Goal: Information Seeking & Learning: Find specific fact

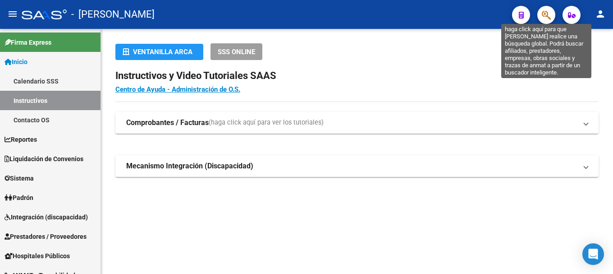
click at [550, 20] on icon "button" at bounding box center [546, 15] width 9 height 10
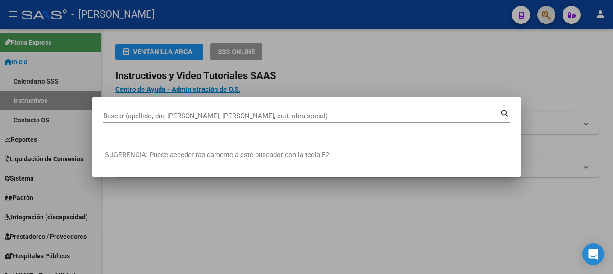
paste input "20322251697"
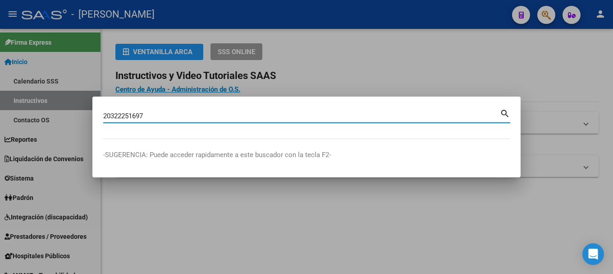
type input "20322251697"
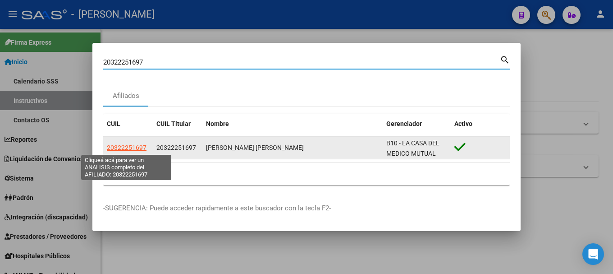
click at [138, 145] on span "20322251697" at bounding box center [127, 147] width 40 height 7
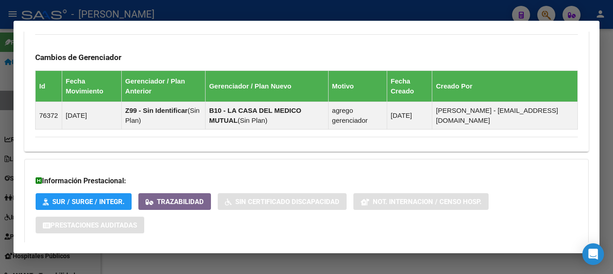
scroll to position [658, 0]
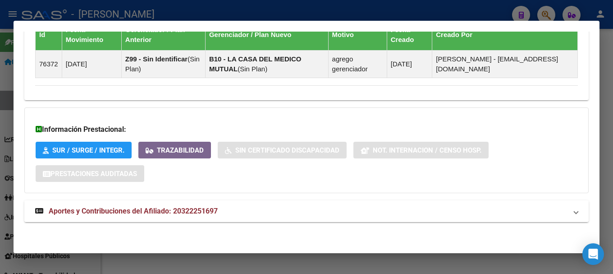
click at [206, 211] on span "Aportes y Contribuciones del Afiliado: 20322251697" at bounding box center [133, 211] width 169 height 9
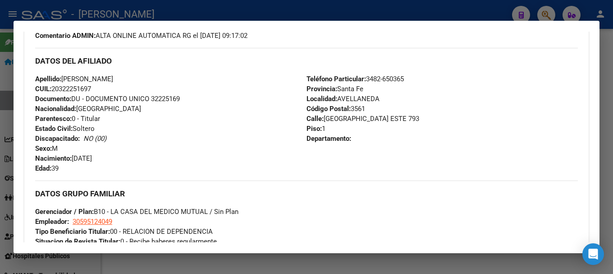
scroll to position [281, 0]
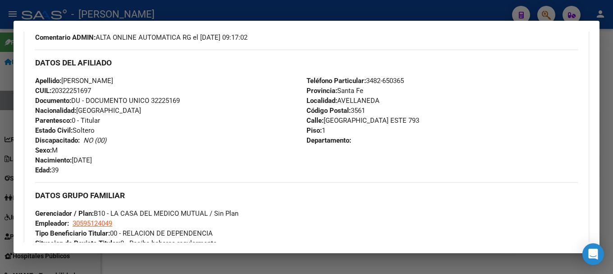
click at [168, 97] on span "Documento: DU - DOCUMENTO UNICO 32225169" at bounding box center [107, 100] width 145 height 8
copy span "32225169"
drag, startPoint x: 131, startPoint y: 77, endPoint x: 147, endPoint y: 77, distance: 15.8
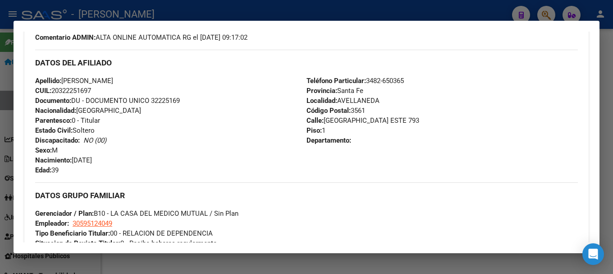
click at [147, 77] on div "Apellido: [PERSON_NAME]: 20322251697 Documento: DU - DOCUMENTO UNICO 32225169 N…" at bounding box center [170, 125] width 271 height 99
copy span "AN [PERSON_NAME]"
drag, startPoint x: 74, startPoint y: 160, endPoint x: 113, endPoint y: 160, distance: 38.3
click at [113, 160] on div "Apellido: [PERSON_NAME]: 20322251697 Documento: DU - DOCUMENTO UNICO 32225169 N…" at bounding box center [170, 125] width 271 height 99
copy span "[DATE]"
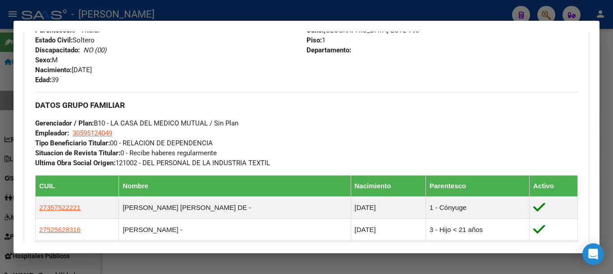
scroll to position [326, 0]
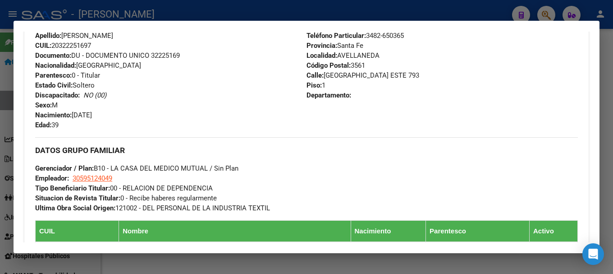
drag, startPoint x: 323, startPoint y: 74, endPoint x: 387, endPoint y: 73, distance: 64.1
click at [387, 73] on span "Calle: [GEOGRAPHIC_DATA] ESTE 793" at bounding box center [363, 75] width 113 height 8
copy span "[GEOGRAPHIC_DATA] ESTE"
click at [358, 61] on span "Código Postal: 3561" at bounding box center [336, 65] width 59 height 8
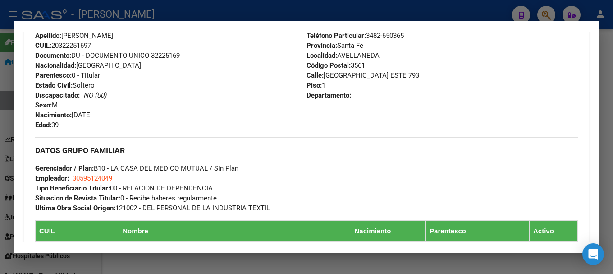
copy span "3561"
click at [384, 36] on span "Teléfono Particular: [PHONE_NUMBER]" at bounding box center [355, 36] width 97 height 8
click at [384, 35] on span "Teléfono Particular: [PHONE_NUMBER]" at bounding box center [355, 36] width 97 height 8
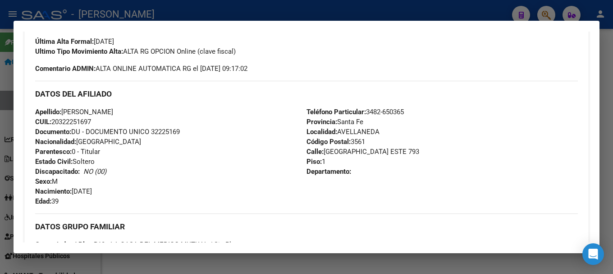
scroll to position [211, 0]
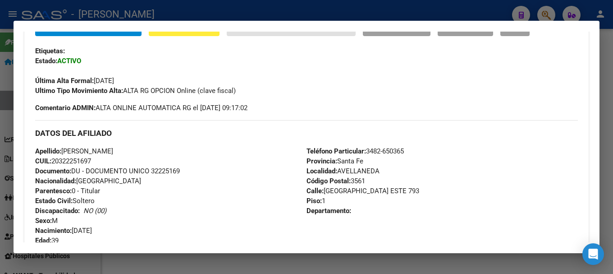
drag, startPoint x: 367, startPoint y: 35, endPoint x: 404, endPoint y: 150, distance: 121.3
click at [404, 150] on span "Teléfono Particular: [PHONE_NUMBER]" at bounding box center [355, 151] width 97 height 8
copy span "3482-650365"
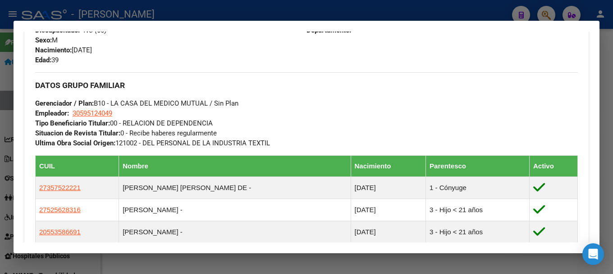
scroll to position [526, 0]
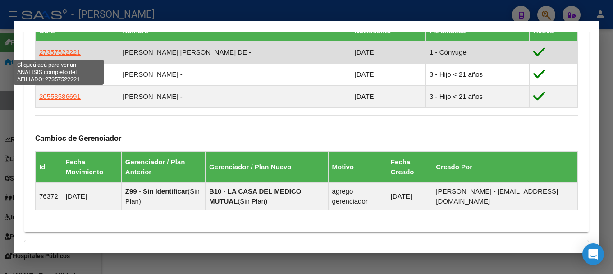
click at [68, 53] on span "27357522221" at bounding box center [59, 52] width 41 height 8
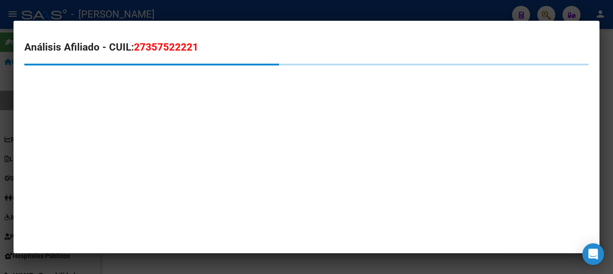
click at [159, 46] on span "27357522221" at bounding box center [166, 47] width 64 height 12
copy span "27357522221"
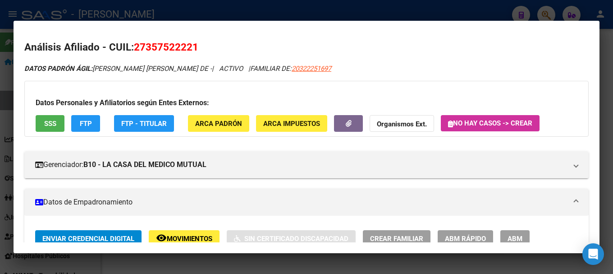
click at [0, 108] on div at bounding box center [306, 137] width 613 height 274
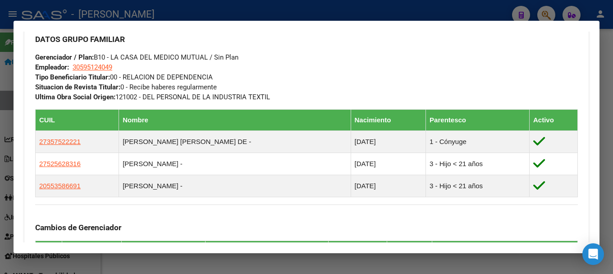
scroll to position [436, 0]
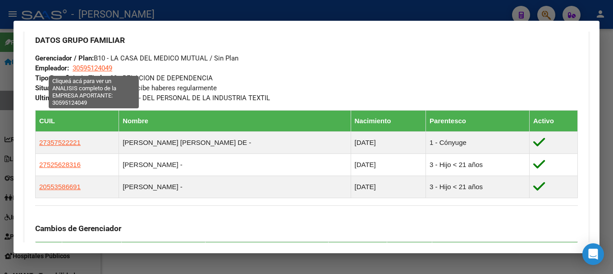
click at [98, 69] on span "30595124049" at bounding box center [93, 68] width 40 height 8
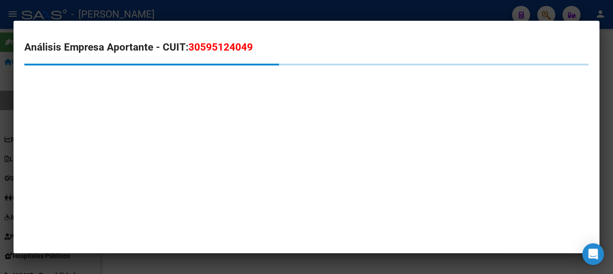
click at [233, 44] on span "30595124049" at bounding box center [220, 47] width 64 height 12
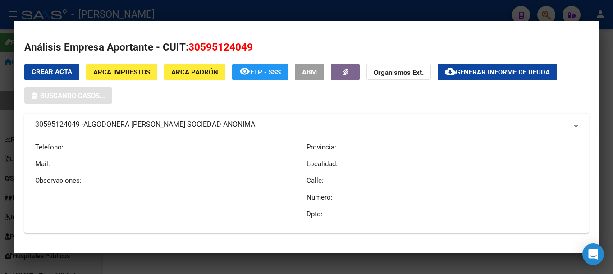
copy span "30595124049"
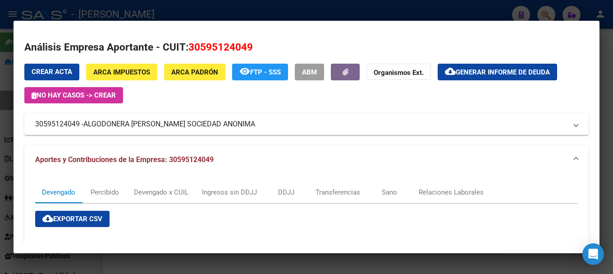
click at [0, 111] on div at bounding box center [306, 137] width 613 height 274
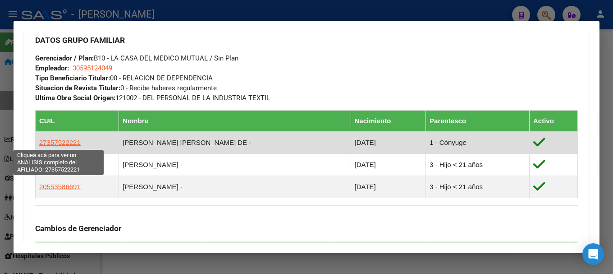
click at [66, 141] on span "27357522221" at bounding box center [59, 142] width 41 height 8
type textarea "27357522221"
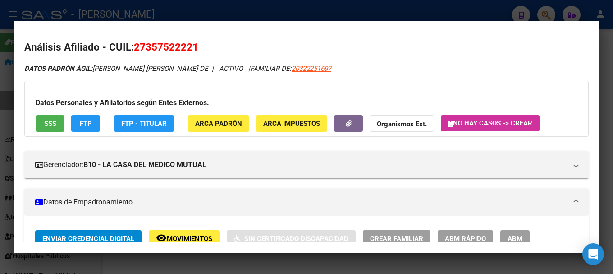
click at [196, 12] on div at bounding box center [306, 137] width 613 height 274
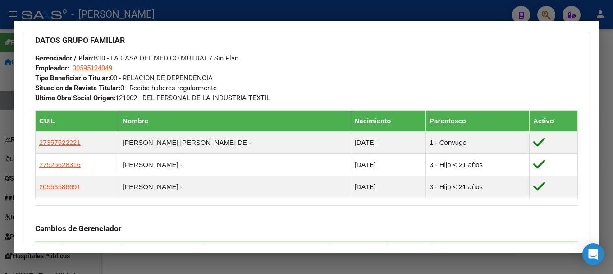
click at [217, 6] on div at bounding box center [306, 137] width 613 height 274
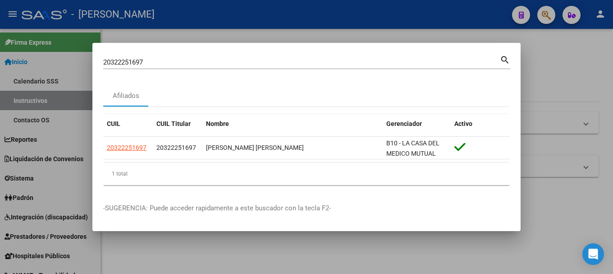
click at [193, 73] on div "20322251697 Buscar (apellido, dni, cuil, [PERSON_NAME], cuit, obra social) sear…" at bounding box center [306, 66] width 407 height 24
click at [204, 61] on input "20322251697" at bounding box center [301, 62] width 397 height 8
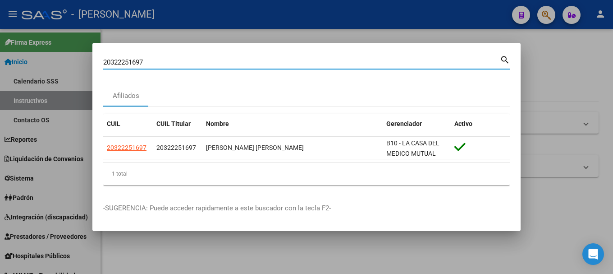
click at [204, 61] on input "20322251697" at bounding box center [301, 62] width 397 height 8
paste input "378654"
type input "20322378654"
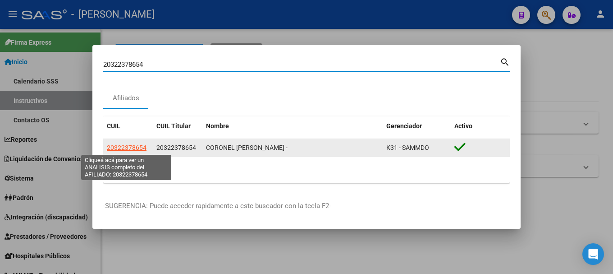
click at [143, 148] on span "20322378654" at bounding box center [127, 147] width 40 height 7
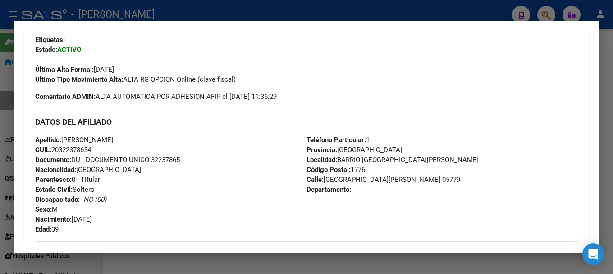
scroll to position [225, 0]
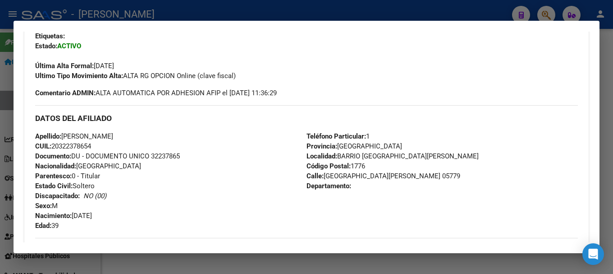
click at [168, 153] on span "Documento: DU - DOCUMENTO UNICO 32237865" at bounding box center [107, 156] width 145 height 8
click at [168, 154] on span "Documento: DU - DOCUMENTO UNICO 32237865" at bounding box center [107, 156] width 145 height 8
copy span "32237865"
drag, startPoint x: 63, startPoint y: 136, endPoint x: 160, endPoint y: 135, distance: 97.0
click at [160, 135] on div "Apellido: [PERSON_NAME]: 20322378654 Documento: DU - DOCUMENTO UNICO 32237865 N…" at bounding box center [170, 180] width 271 height 99
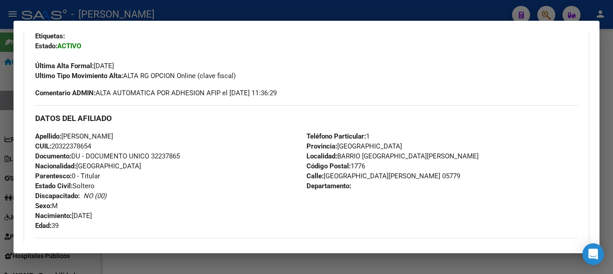
click at [113, 136] on span "Apellido: [PERSON_NAME]" at bounding box center [74, 136] width 78 height 8
drag, startPoint x: 65, startPoint y: 135, endPoint x: 159, endPoint y: 135, distance: 93.8
click at [159, 135] on div "Apellido: [PERSON_NAME]: 20322378654 Documento: DU - DOCUMENTO UNICO 32237865 N…" at bounding box center [170, 180] width 271 height 99
drag, startPoint x: 75, startPoint y: 215, endPoint x: 119, endPoint y: 216, distance: 44.2
click at [119, 216] on div "Apellido: [PERSON_NAME]: 20322378654 Documento: DU - DOCUMENTO UNICO 32237865 N…" at bounding box center [170, 180] width 271 height 99
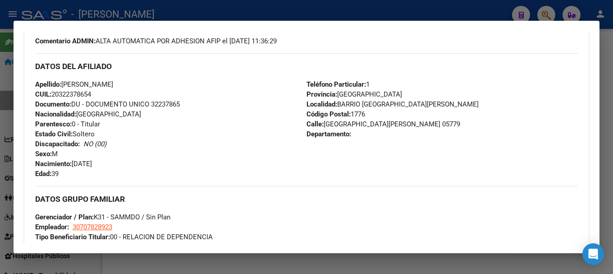
scroll to position [271, 0]
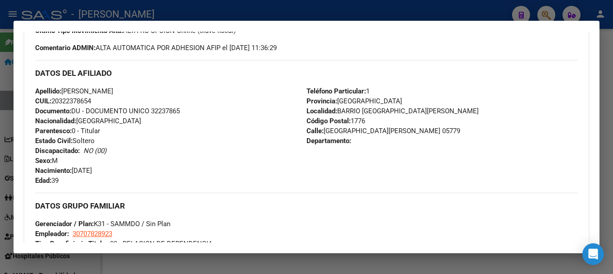
drag, startPoint x: 356, startPoint y: 129, endPoint x: 372, endPoint y: 129, distance: 15.8
click at [372, 129] on span "Calle: [GEOGRAPHIC_DATA][PERSON_NAME] 05779" at bounding box center [384, 131] width 154 height 8
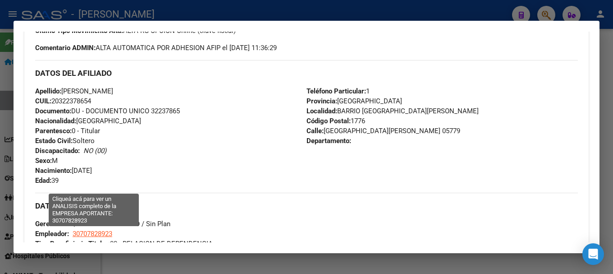
click at [95, 233] on span "30707828923" at bounding box center [93, 234] width 40 height 8
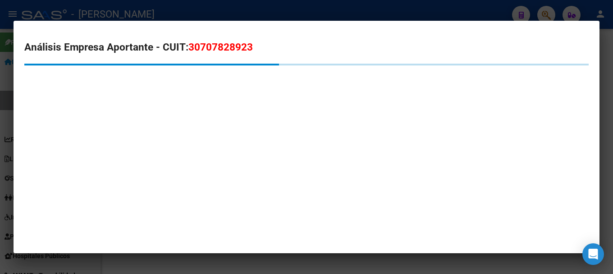
click at [205, 49] on span "30707828923" at bounding box center [220, 47] width 64 height 12
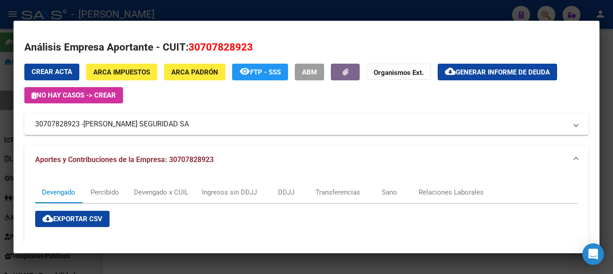
click at [0, 112] on div at bounding box center [306, 137] width 613 height 274
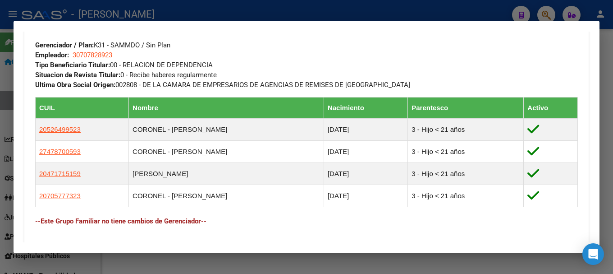
scroll to position [451, 0]
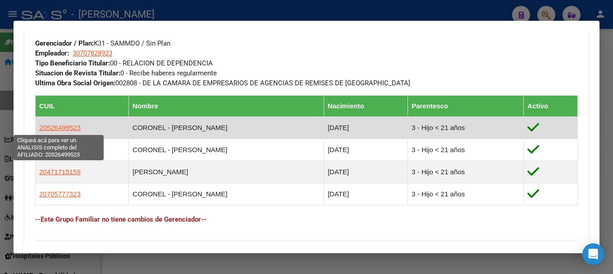
click at [76, 129] on span "20526499523" at bounding box center [59, 128] width 41 height 8
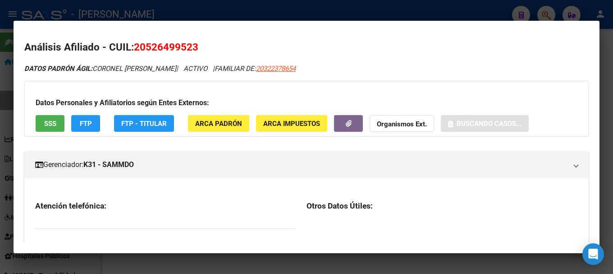
drag, startPoint x: 152, startPoint y: 48, endPoint x: 192, endPoint y: 52, distance: 40.3
click at [192, 52] on span "20526499523" at bounding box center [166, 47] width 64 height 12
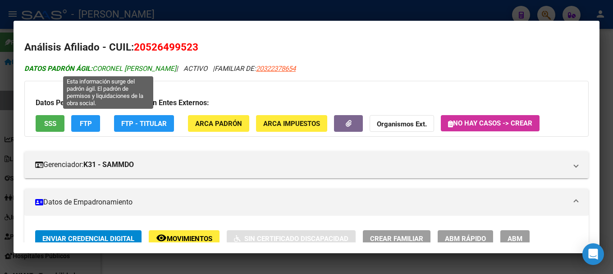
drag, startPoint x: 96, startPoint y: 67, endPoint x: 190, endPoint y: 69, distance: 94.3
click at [176, 69] on span "DATOS PADRÓN ÁGIL: CORONEL [PERSON_NAME]" at bounding box center [100, 68] width 152 height 8
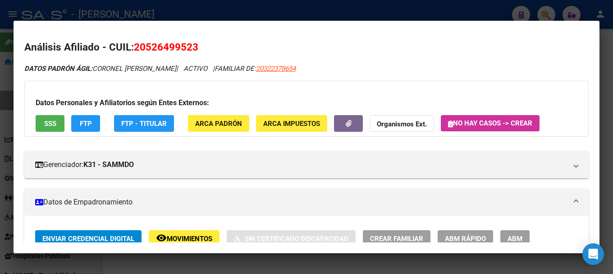
scroll to position [225, 0]
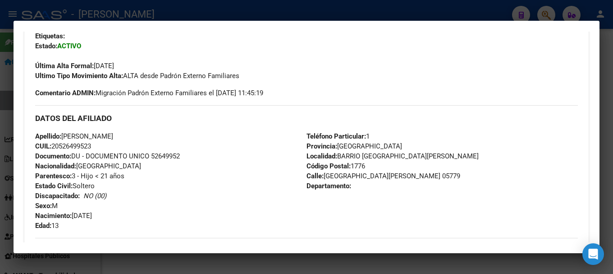
drag, startPoint x: 74, startPoint y: 214, endPoint x: 116, endPoint y: 215, distance: 41.5
click at [116, 215] on div "Apellido: [PERSON_NAME]: 20526499523 Documento: DU - DOCUMENTO UNICO 52649952 N…" at bounding box center [170, 180] width 271 height 99
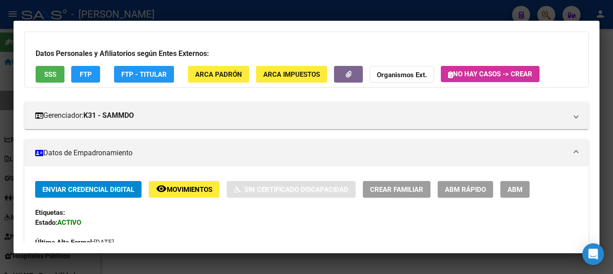
scroll to position [0, 0]
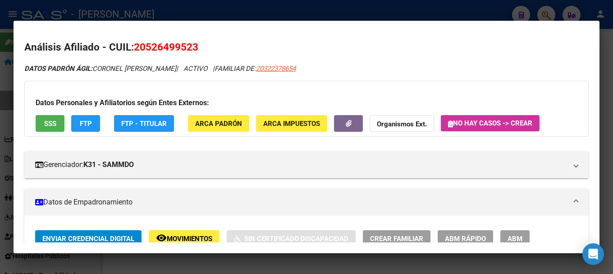
click at [205, 14] on div at bounding box center [306, 137] width 613 height 274
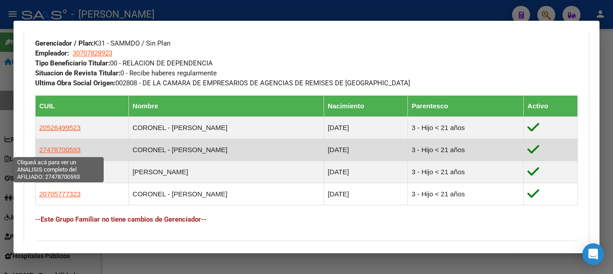
click at [73, 150] on span "27478700593" at bounding box center [59, 150] width 41 height 8
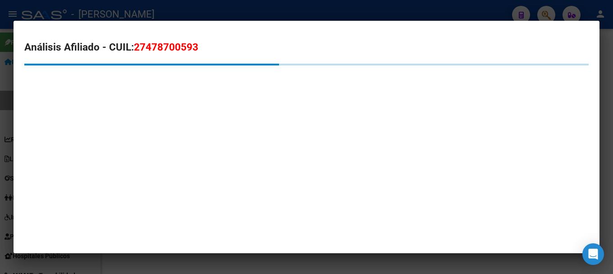
drag, startPoint x: 149, startPoint y: 49, endPoint x: 185, endPoint y: 49, distance: 35.6
click at [192, 49] on span "27478700593" at bounding box center [166, 47] width 64 height 12
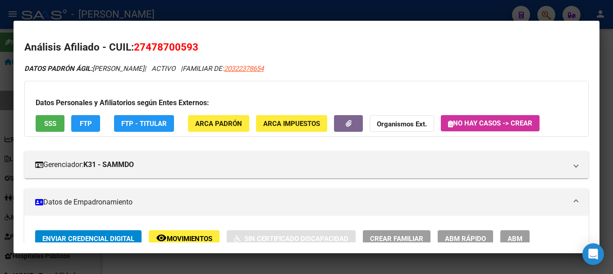
drag, startPoint x: 170, startPoint y: 46, endPoint x: 192, endPoint y: 46, distance: 21.7
click at [192, 46] on span "27478700593" at bounding box center [166, 47] width 64 height 12
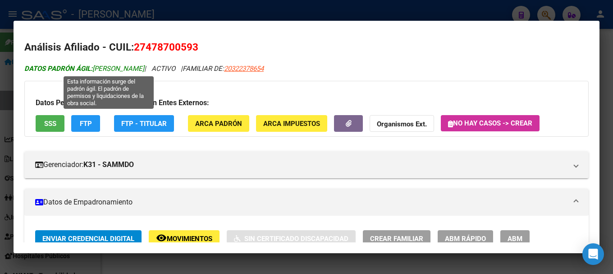
drag, startPoint x: 95, startPoint y: 69, endPoint x: 190, endPoint y: 69, distance: 95.1
click at [144, 69] on span "DATOS PADRÓN ÁGIL: [PERSON_NAME]" at bounding box center [84, 68] width 120 height 8
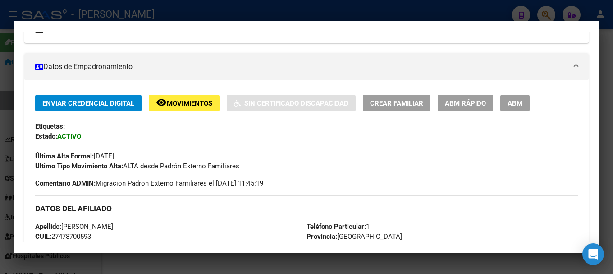
scroll to position [271, 0]
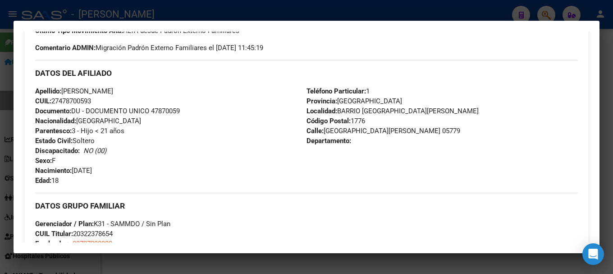
click at [143, 173] on div "Apellido: [PERSON_NAME]: 27478700593 Documento: DU - DOCUMENTO UNICO 47870059 N…" at bounding box center [170, 135] width 271 height 99
drag, startPoint x: 74, startPoint y: 169, endPoint x: 136, endPoint y: 169, distance: 61.8
click at [136, 169] on div "Apellido: [PERSON_NAME]: 27478700593 Documento: DU - DOCUMENTO UNICO 47870059 N…" at bounding box center [170, 135] width 271 height 99
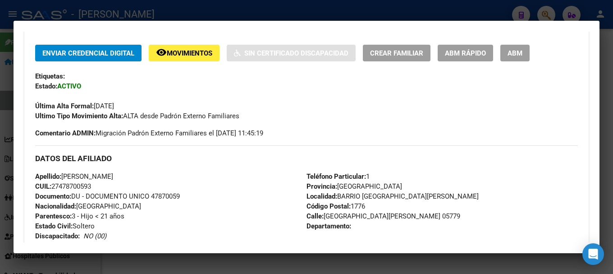
scroll to position [180, 0]
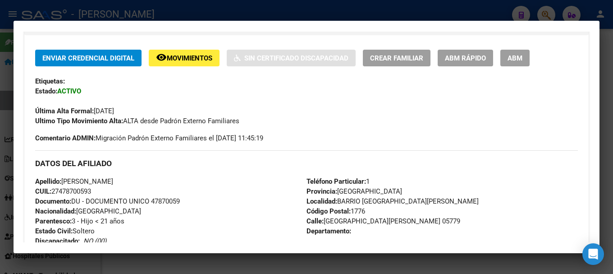
click at [0, 141] on div at bounding box center [306, 137] width 613 height 274
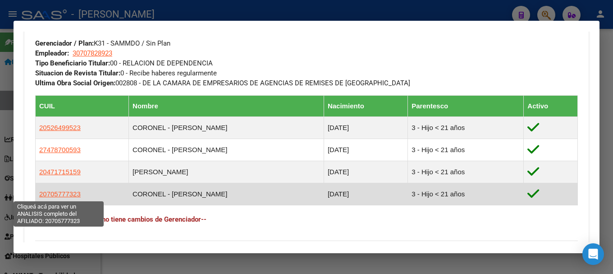
click at [62, 195] on span "20705777323" at bounding box center [59, 194] width 41 height 8
type textarea "20705777323"
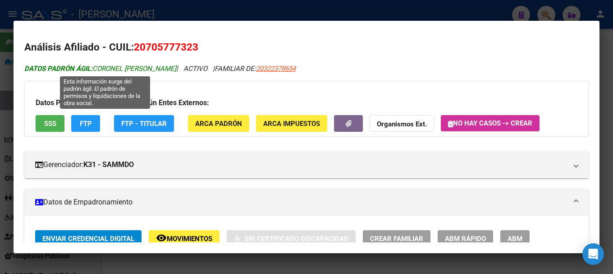
drag, startPoint x: 94, startPoint y: 69, endPoint x: 185, endPoint y: 67, distance: 90.6
click at [176, 67] on span "DATOS PADRÓN ÁGIL: CORONEL [PERSON_NAME]" at bounding box center [100, 68] width 152 height 8
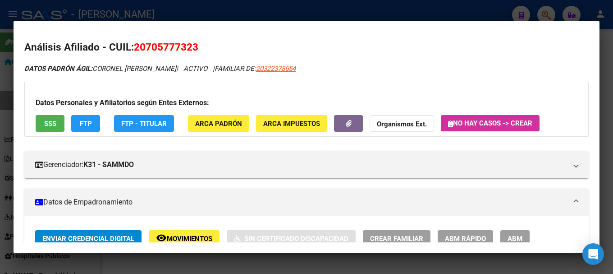
drag, startPoint x: 147, startPoint y: 46, endPoint x: 192, endPoint y: 44, distance: 45.1
click at [192, 44] on span "20705777323" at bounding box center [166, 47] width 64 height 12
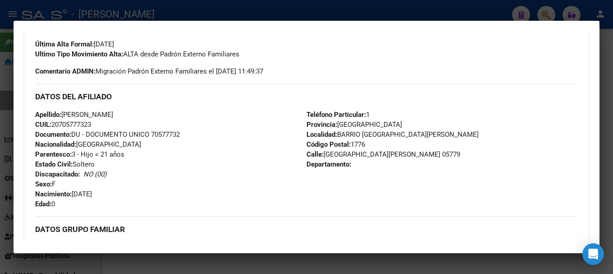
scroll to position [271, 0]
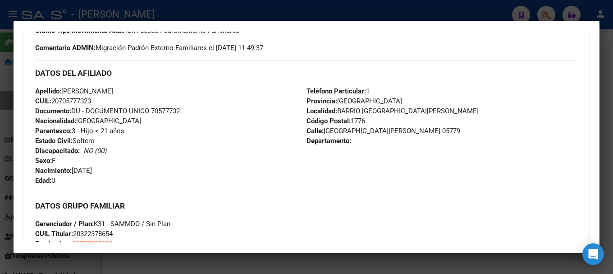
drag, startPoint x: 73, startPoint y: 170, endPoint x: 148, endPoint y: 169, distance: 74.9
click at [148, 169] on div "Apellido: [PERSON_NAME] CUIL: 20705777323 Documento: DU - DOCUMENTO UNICO 70577…" at bounding box center [170, 135] width 271 height 99
click at [348, 14] on div at bounding box center [306, 137] width 613 height 274
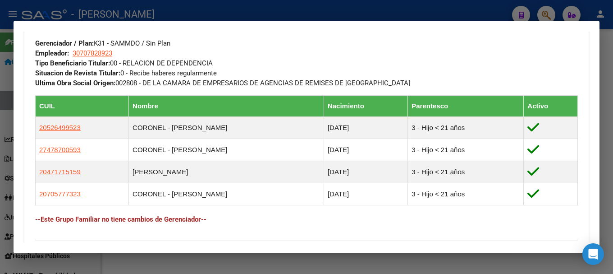
click at [170, 14] on div at bounding box center [306, 137] width 613 height 274
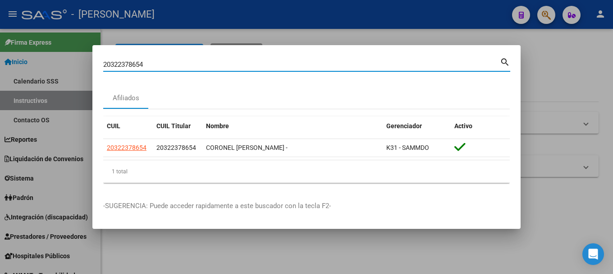
drag, startPoint x: 166, startPoint y: 66, endPoint x: 43, endPoint y: 70, distance: 123.2
click at [50, 67] on div "20322378654 Buscar (apellido, dni, cuil, nro traspaso, cuit, obra social) searc…" at bounding box center [306, 137] width 613 height 274
paste input "553979"
type input "20322553979"
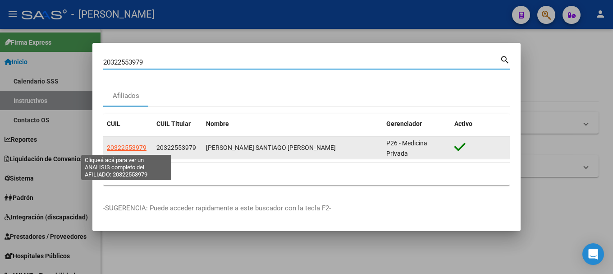
click at [143, 146] on span "20322553979" at bounding box center [127, 147] width 40 height 7
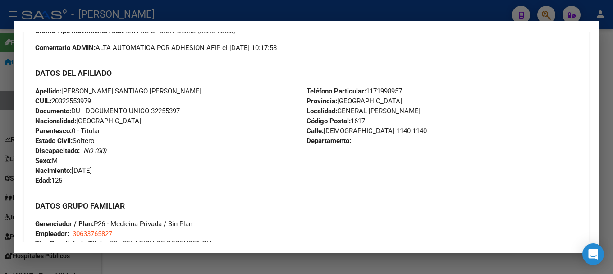
click at [169, 113] on span "Documento: DU - DOCUMENTO UNICO 32255397" at bounding box center [107, 111] width 145 height 8
drag, startPoint x: 333, startPoint y: 129, endPoint x: 353, endPoint y: 130, distance: 20.4
click at [353, 130] on span "[STREET_ADDRESS][PERSON_NAME]" at bounding box center [367, 131] width 120 height 8
click at [396, 86] on div "Teléfono Particular: [PHONE_NUMBER] Provincia: [GEOGRAPHIC_DATA] Localidad: GEN…" at bounding box center [442, 135] width 271 height 99
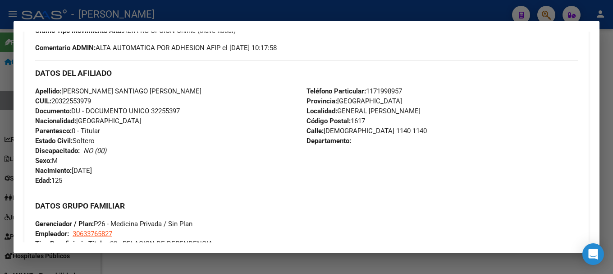
click at [396, 86] on div "Teléfono Particular: [PHONE_NUMBER] Provincia: [GEOGRAPHIC_DATA] Localidad: GEN…" at bounding box center [442, 135] width 271 height 99
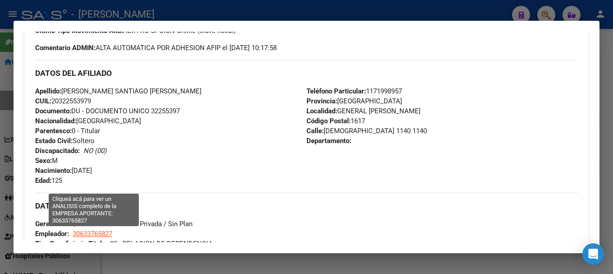
click at [99, 234] on span "30633765827" at bounding box center [93, 234] width 40 height 8
type textarea "30633765827"
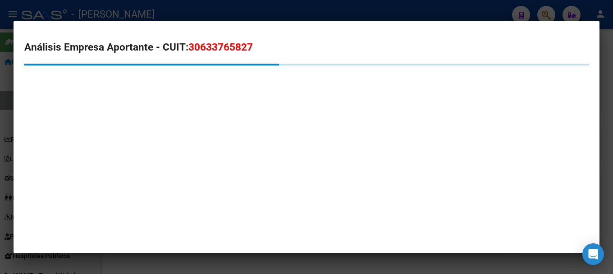
click at [209, 54] on h2 "Análisis Empresa Aportante - CUIT: 30633765827" at bounding box center [306, 47] width 565 height 15
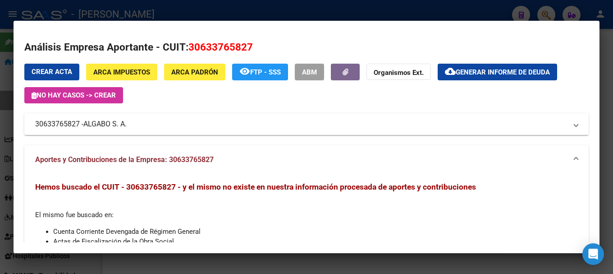
drag, startPoint x: 86, startPoint y: 125, endPoint x: 130, endPoint y: 124, distance: 43.7
click at [130, 124] on mat-panel-title "30633765827 - ALGABO S. A." at bounding box center [301, 124] width 532 height 11
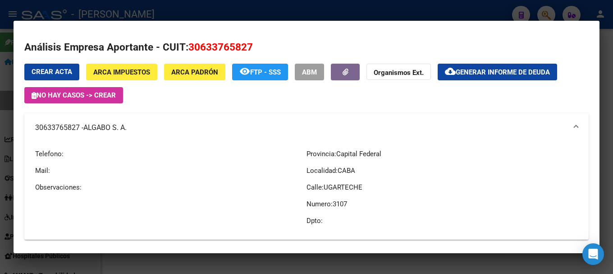
click at [130, 124] on mat-panel-title "30633765827 - ALGABO S. A." at bounding box center [301, 127] width 532 height 11
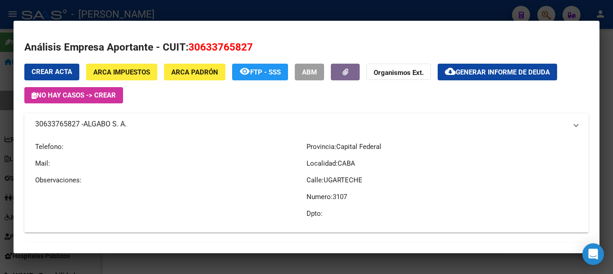
click at [130, 124] on mat-panel-title "30633765827 - ALGABO S. A." at bounding box center [301, 124] width 532 height 11
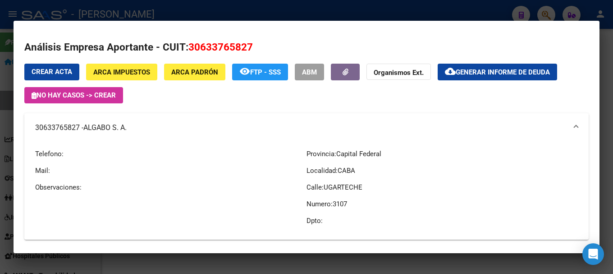
click at [107, 130] on span "ALGABO S. A." at bounding box center [104, 127] width 43 height 11
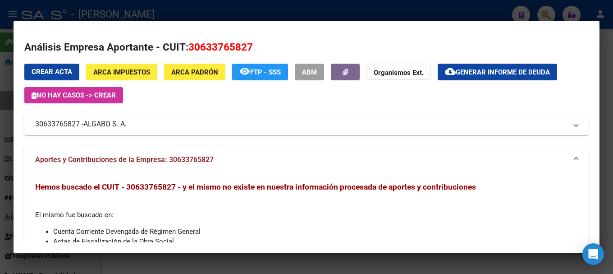
drag, startPoint x: 84, startPoint y: 124, endPoint x: 128, endPoint y: 126, distance: 44.2
click at [128, 126] on mat-panel-title "30633765827 - ALGABO S. A." at bounding box center [301, 124] width 532 height 11
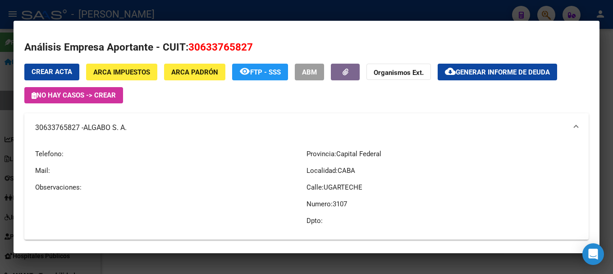
click at [187, 7] on div at bounding box center [306, 137] width 613 height 274
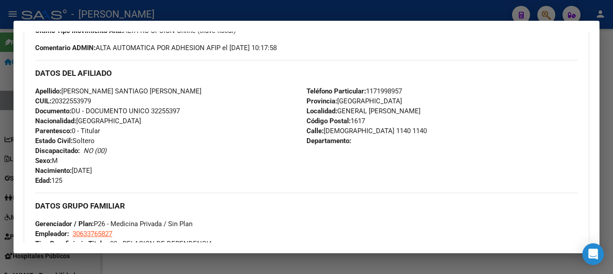
click at [201, 15] on div at bounding box center [306, 137] width 613 height 274
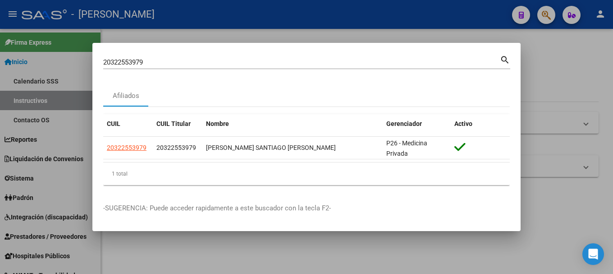
click at [176, 58] on div "20322553979 [PERSON_NAME] (apellido, dni, [PERSON_NAME], [PERSON_NAME], cuit, o…" at bounding box center [301, 62] width 397 height 14
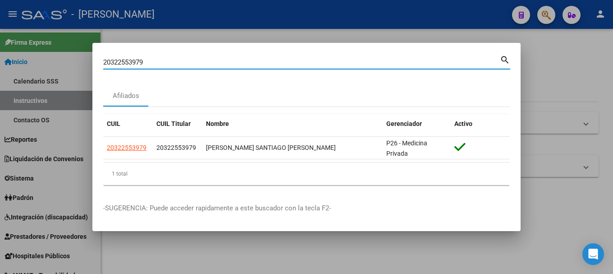
click at [174, 63] on input "20322553979" at bounding box center [301, 62] width 397 height 8
paste input "626526"
type input "20322626526"
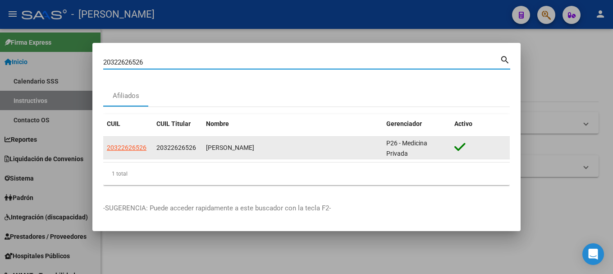
click at [118, 144] on span "20322626526" at bounding box center [127, 147] width 40 height 7
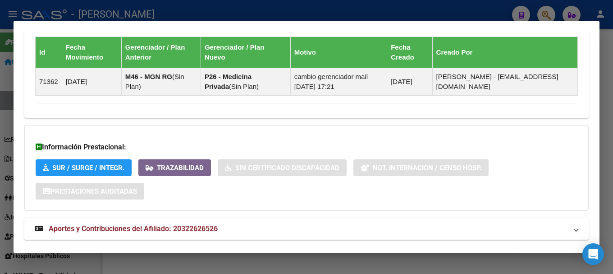
scroll to position [583, 0]
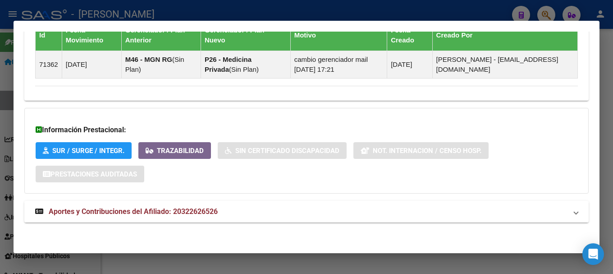
click at [220, 206] on mat-panel-title "Aportes y Contribuciones del Afiliado: 20322626526" at bounding box center [301, 211] width 532 height 11
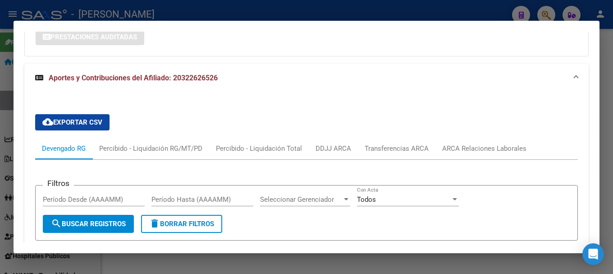
scroll to position [720, 0]
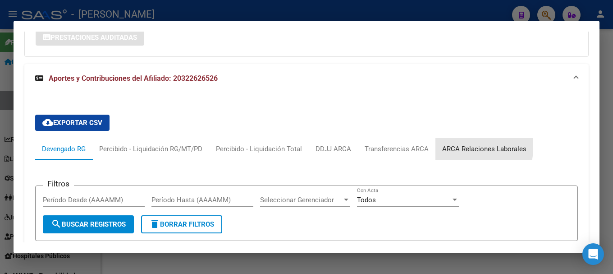
click at [463, 145] on div "ARCA Relaciones Laborales" at bounding box center [484, 149] width 84 height 10
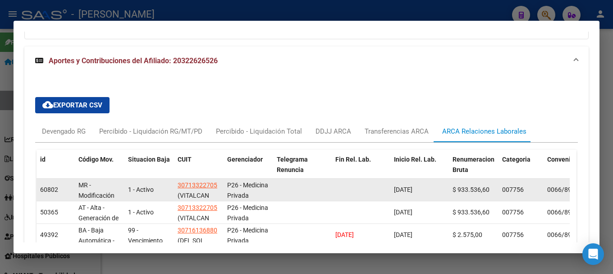
scroll to position [765, 0]
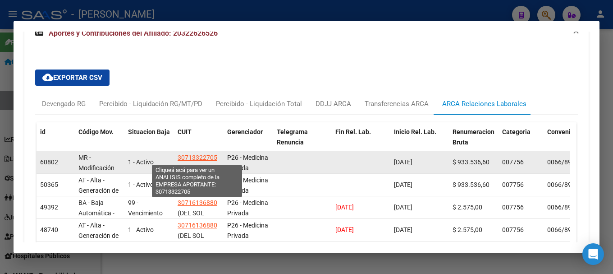
click at [207, 157] on span "30713322705" at bounding box center [198, 157] width 40 height 7
type textarea "30713322705"
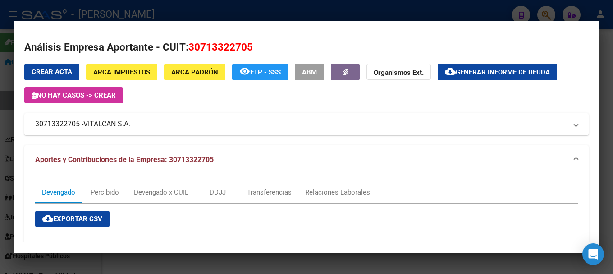
click at [201, 44] on span "30713322705" at bounding box center [220, 47] width 64 height 12
drag, startPoint x: 86, startPoint y: 123, endPoint x: 133, endPoint y: 122, distance: 46.9
click at [130, 122] on span "VITALCAN S.A." at bounding box center [106, 124] width 47 height 11
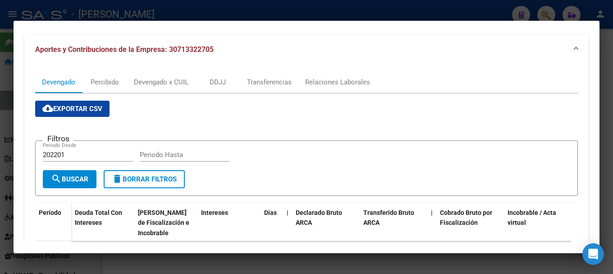
scroll to position [271, 0]
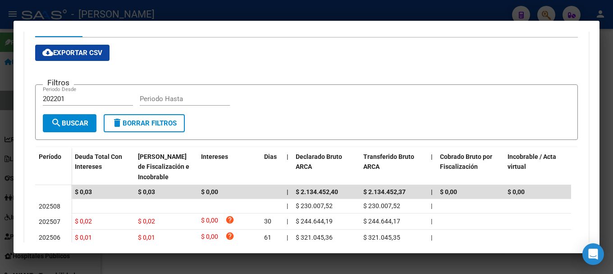
click at [0, 135] on div at bounding box center [306, 137] width 613 height 274
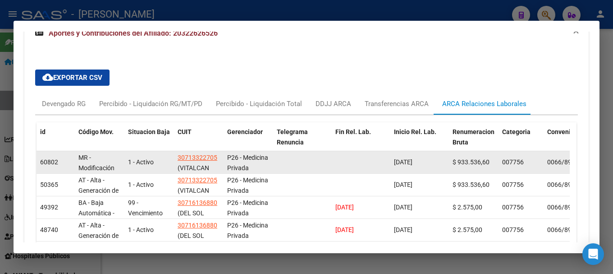
click at [413, 158] on span "[DATE]" at bounding box center [403, 161] width 18 height 7
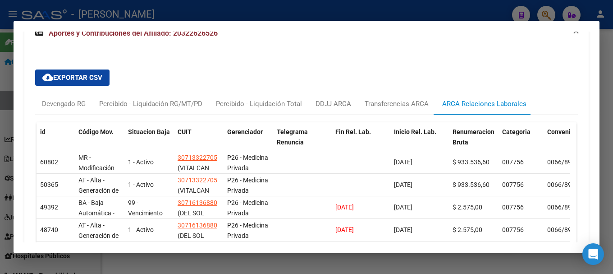
click at [227, 12] on div at bounding box center [306, 137] width 613 height 274
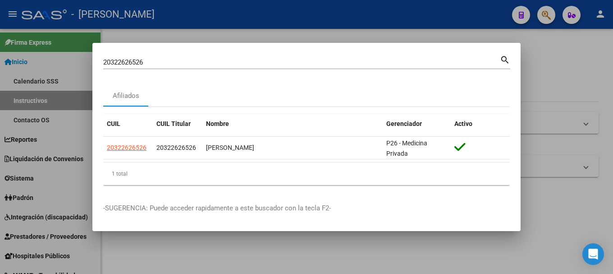
click at [188, 61] on input "20322626526" at bounding box center [301, 62] width 397 height 8
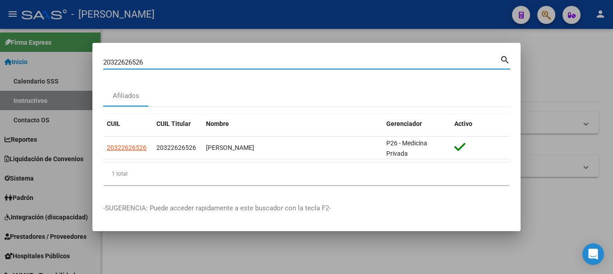
click at [188, 61] on input "20322626526" at bounding box center [301, 62] width 397 height 8
paste input "711159"
type input "20322711159"
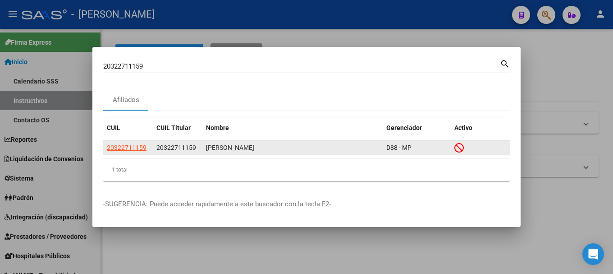
click at [105, 150] on datatable-body-cell "20322711159" at bounding box center [128, 148] width 50 height 14
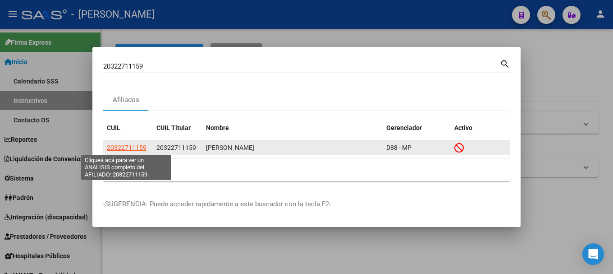
click at [114, 150] on span "20322711159" at bounding box center [127, 147] width 40 height 7
type textarea "20322711159"
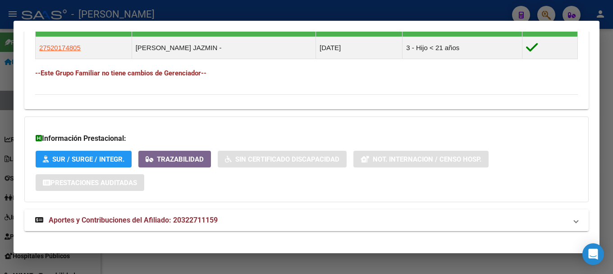
scroll to position [541, 0]
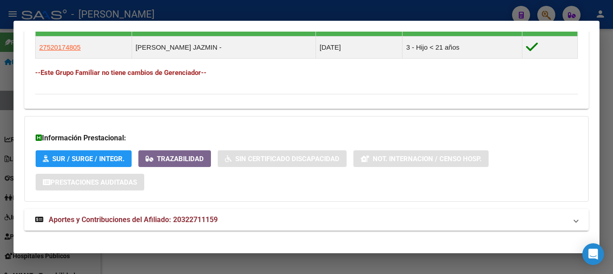
click at [204, 211] on mat-expansion-panel-header "Aportes y Contribuciones del Afiliado: 20322711159" at bounding box center [306, 220] width 565 height 22
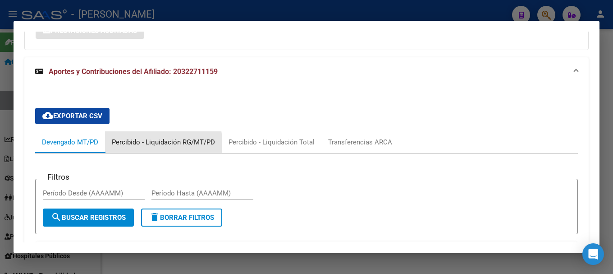
click at [147, 145] on div "Percibido - Liquidación RG/MT/PD" at bounding box center [163, 142] width 103 height 10
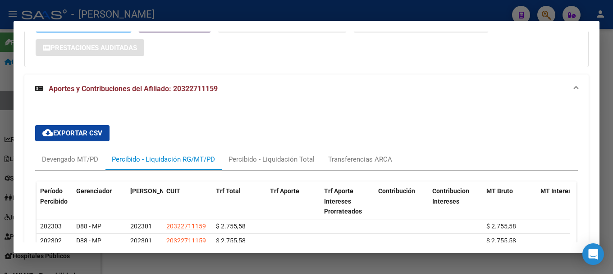
scroll to position [660, 0]
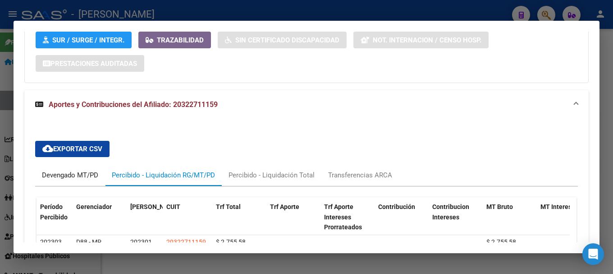
click at [75, 180] on div "Devengado MT/PD" at bounding box center [70, 175] width 70 height 22
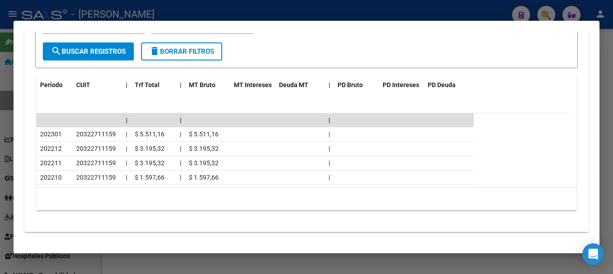
scroll to position [823, 0]
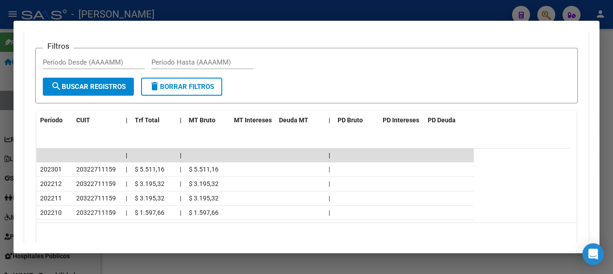
click at [0, 119] on div at bounding box center [306, 137] width 613 height 274
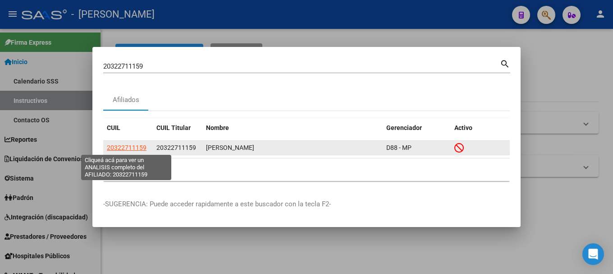
click at [135, 148] on span "20322711159" at bounding box center [127, 147] width 40 height 7
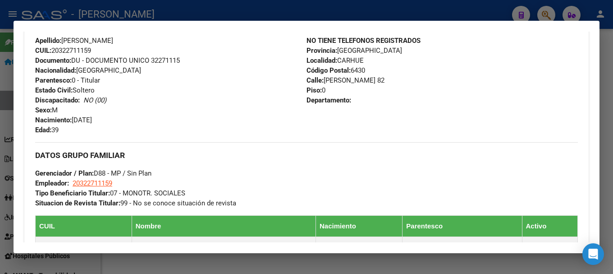
scroll to position [386, 0]
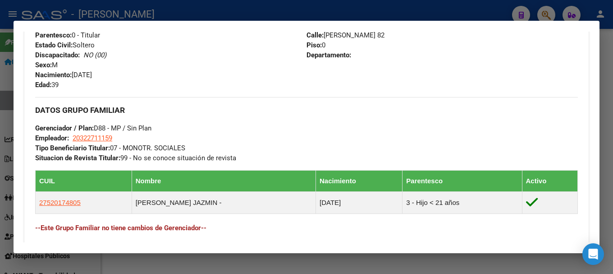
click at [270, 3] on div at bounding box center [306, 137] width 613 height 274
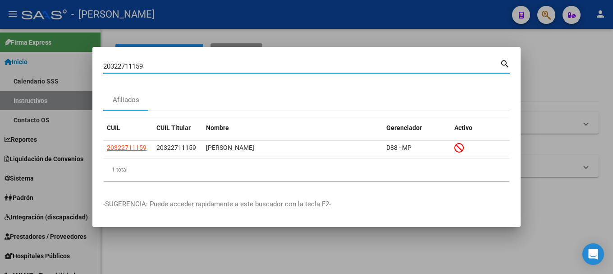
click at [175, 62] on input "20322711159" at bounding box center [301, 66] width 397 height 8
type input "averbuy"
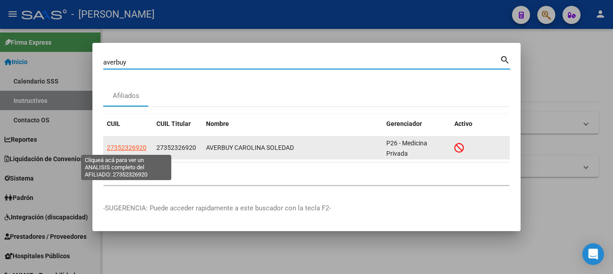
click at [133, 148] on span "27352326920" at bounding box center [127, 147] width 40 height 7
type textarea "27352326920"
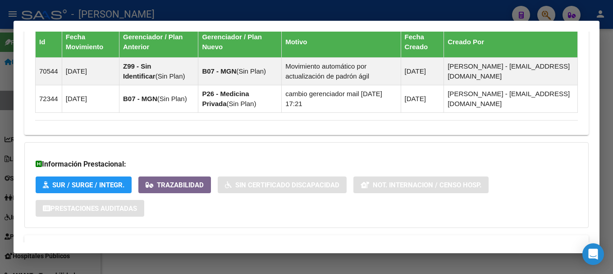
scroll to position [631, 0]
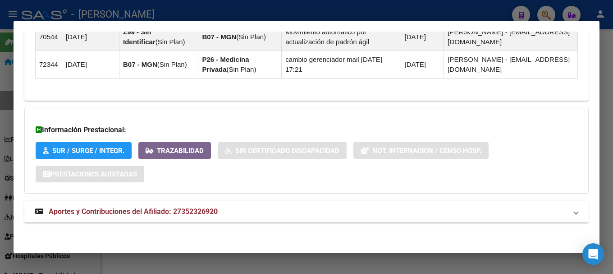
click at [354, 204] on mat-expansion-panel-header "Aportes y Contribuciones del Afiliado: 27352326920" at bounding box center [306, 212] width 565 height 22
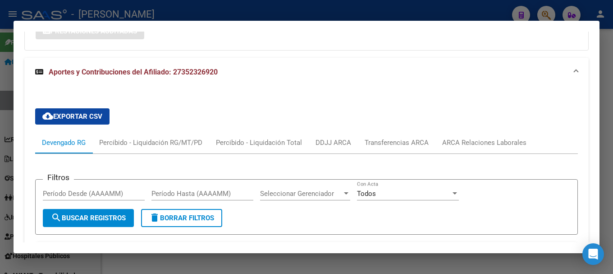
scroll to position [909, 0]
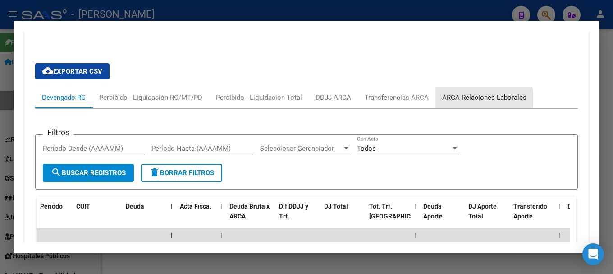
click at [481, 99] on div "ARCA Relaciones Laborales" at bounding box center [484, 97] width 84 height 10
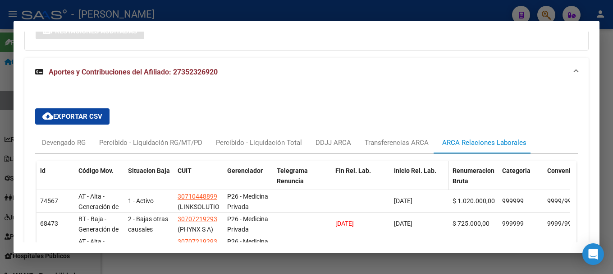
scroll to position [819, 0]
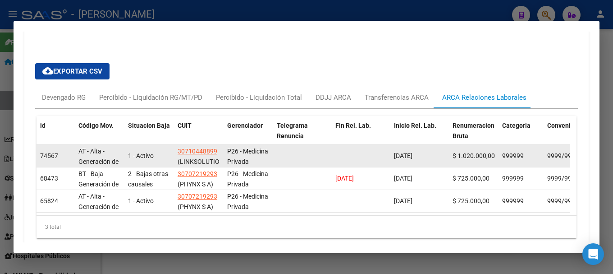
drag, startPoint x: 392, startPoint y: 159, endPoint x: 423, endPoint y: 159, distance: 31.1
click at [423, 159] on datatable-body-cell "[DATE]" at bounding box center [419, 156] width 59 height 22
click at [413, 159] on span "[DATE]" at bounding box center [403, 155] width 18 height 7
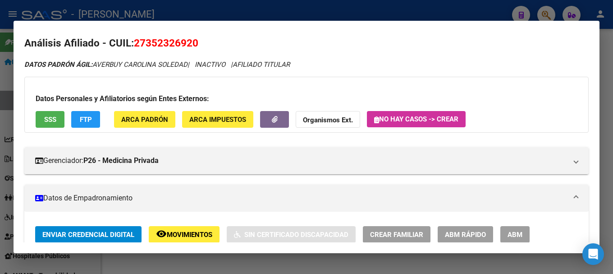
scroll to position [0, 0]
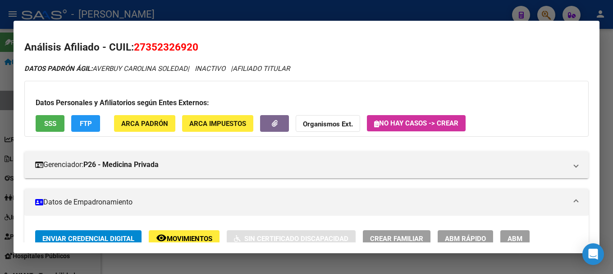
click at [594, 10] on div at bounding box center [306, 137] width 613 height 274
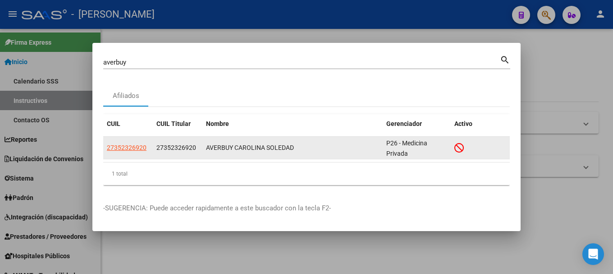
scroll to position [0, 0]
drag, startPoint x: 402, startPoint y: 142, endPoint x: 418, endPoint y: 153, distance: 18.8
click at [418, 153] on div "P26 - Medicina Privada" at bounding box center [416, 147] width 61 height 19
click at [177, 147] on span "27352326920" at bounding box center [176, 147] width 40 height 7
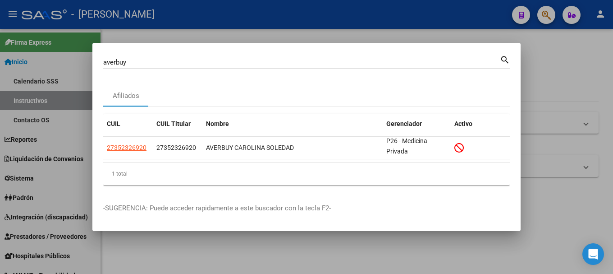
click at [166, 66] on input "averbuy" at bounding box center [301, 62] width 397 height 8
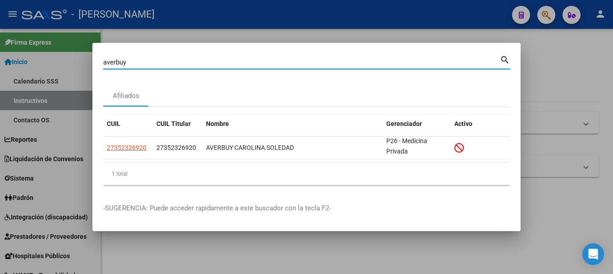
click at [166, 66] on input "averbuy" at bounding box center [301, 62] width 397 height 8
paste input "27352326920"
click at [161, 71] on div "27352326920 Buscar (apellido, dni, [PERSON_NAME], [PERSON_NAME], cuit, obra soc…" at bounding box center [306, 66] width 407 height 24
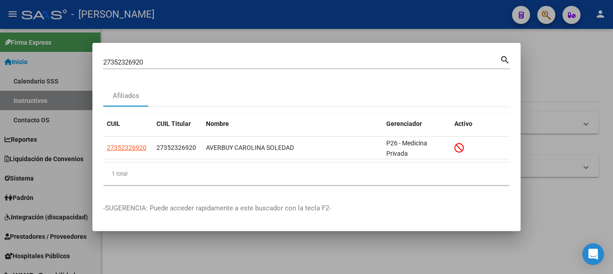
click at [167, 64] on input "27352326920" at bounding box center [301, 62] width 397 height 8
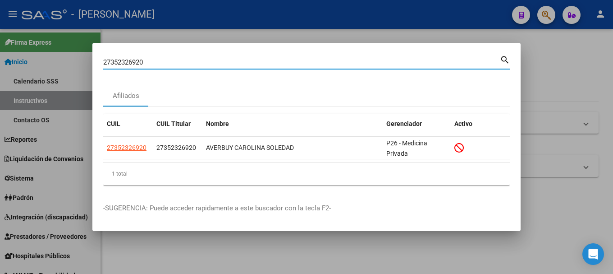
click at [167, 64] on input "27352326920" at bounding box center [301, 62] width 397 height 8
paste input "0322823798"
type input "20322823798"
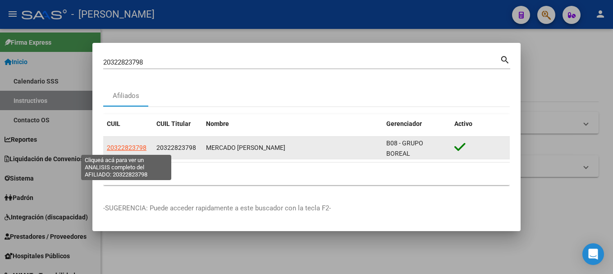
click at [134, 147] on span "20322823798" at bounding box center [127, 147] width 40 height 7
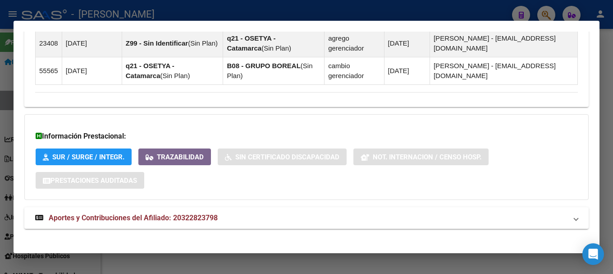
scroll to position [708, 0]
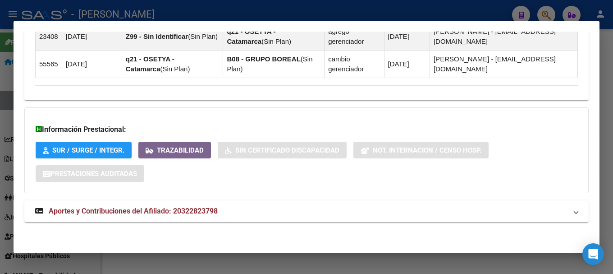
click at [272, 207] on mat-panel-title "Aportes y Contribuciones del Afiliado: 20322823798" at bounding box center [301, 211] width 532 height 11
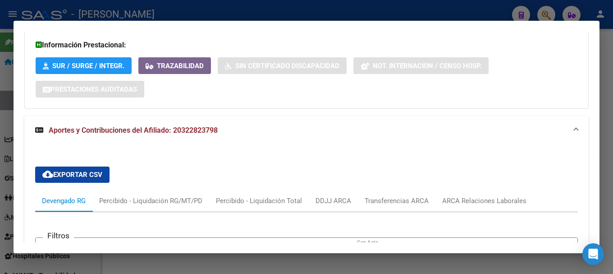
scroll to position [851, 0]
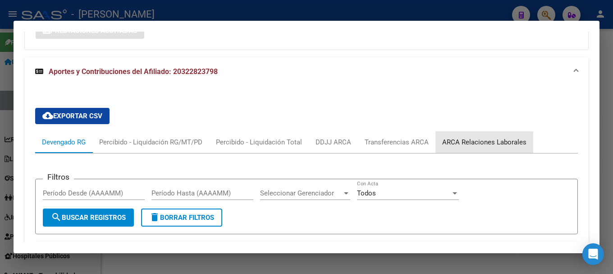
click at [504, 141] on div "ARCA Relaciones Laborales" at bounding box center [484, 142] width 84 height 10
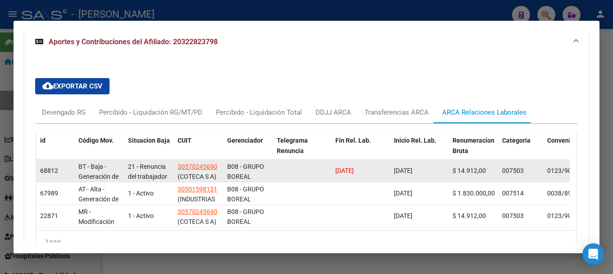
scroll to position [896, 0]
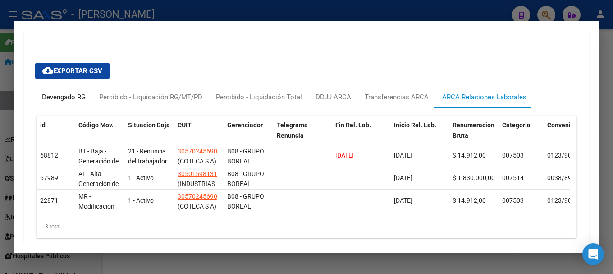
click at [87, 101] on div "Devengado RG" at bounding box center [63, 97] width 57 height 22
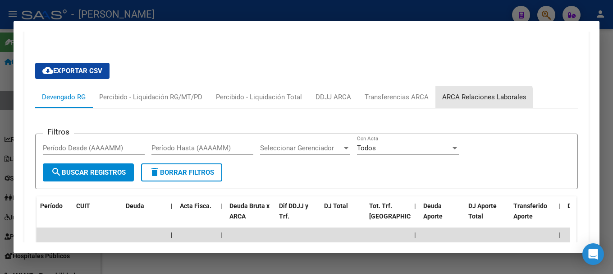
click at [478, 102] on div "ARCA Relaciones Laborales" at bounding box center [484, 97] width 84 height 10
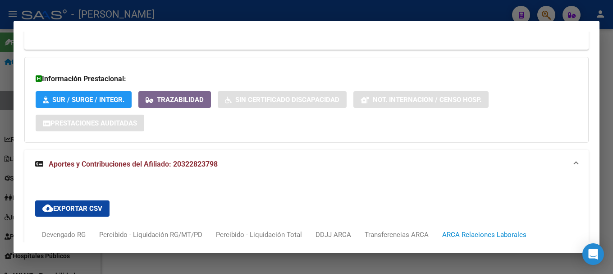
scroll to position [851, 0]
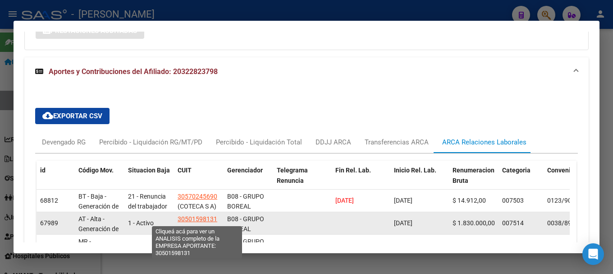
click at [187, 218] on span "30501598131" at bounding box center [198, 218] width 40 height 7
type textarea "30501598131"
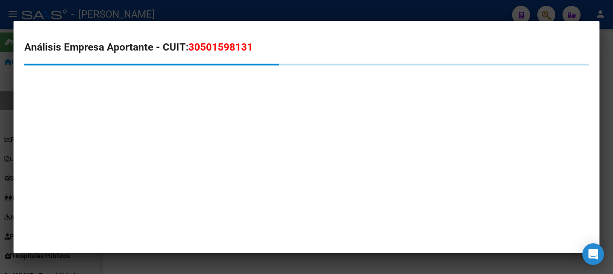
click at [226, 48] on span "30501598131" at bounding box center [220, 47] width 64 height 12
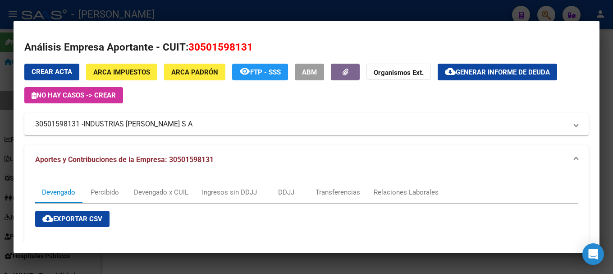
click at [402, 8] on div at bounding box center [306, 137] width 613 height 274
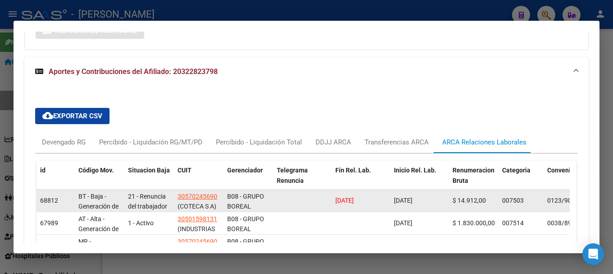
click at [409, 201] on span "[DATE]" at bounding box center [403, 200] width 18 height 7
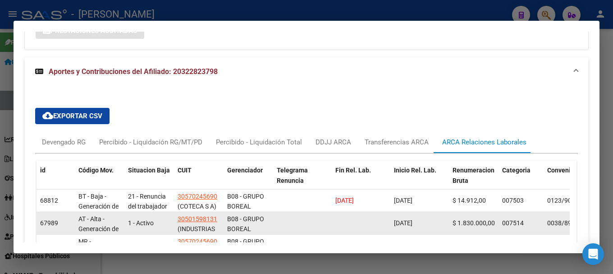
click at [406, 225] on span "[DATE]" at bounding box center [403, 222] width 18 height 7
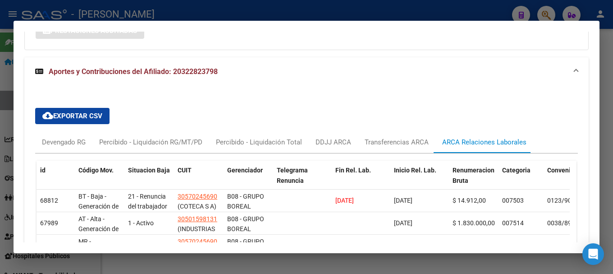
click at [227, 16] on div at bounding box center [306, 137] width 613 height 274
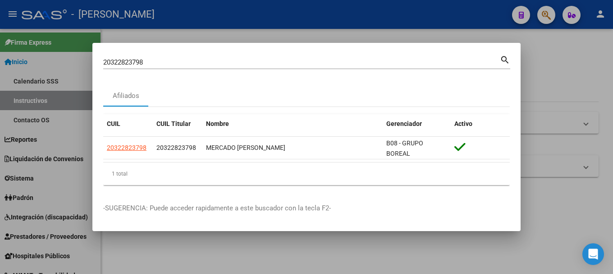
drag, startPoint x: 167, startPoint y: 41, endPoint x: 150, endPoint y: 62, distance: 26.9
click at [165, 43] on div "20322823798 Buscar (apellido, dni, cuil, nro traspaso, cuit, obra social) searc…" at bounding box center [306, 137] width 613 height 274
click at [150, 63] on input "20322823798" at bounding box center [301, 62] width 397 height 8
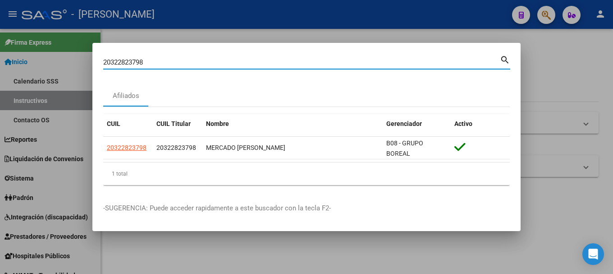
click at [150, 63] on input "20322823798" at bounding box center [301, 62] width 397 height 8
paste input "56394"
type input "20322856394"
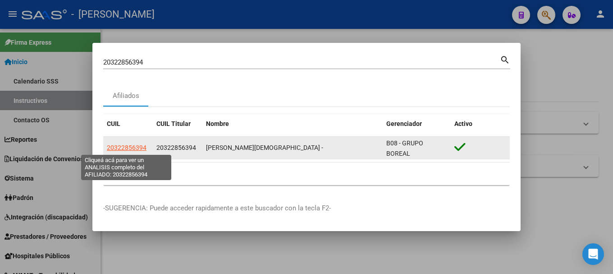
click at [129, 144] on span "20322856394" at bounding box center [127, 147] width 40 height 7
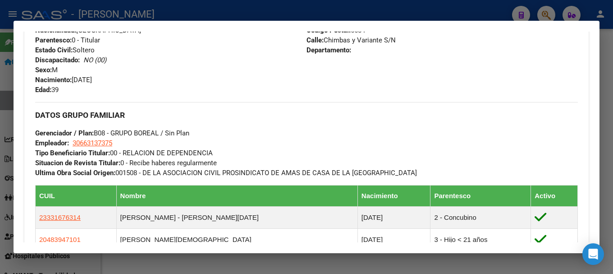
scroll to position [361, 0]
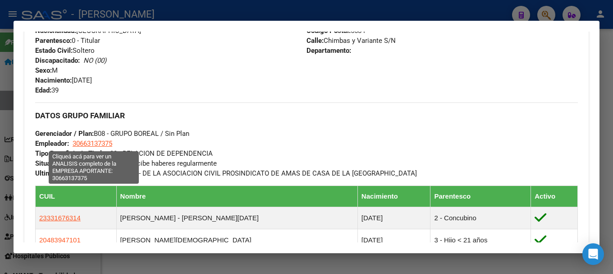
click at [90, 140] on span "30663137375" at bounding box center [93, 143] width 40 height 8
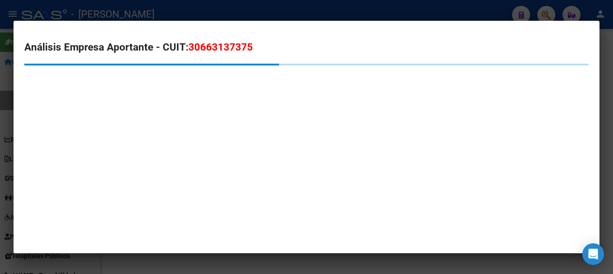
click at [205, 46] on span "30663137375" at bounding box center [220, 47] width 64 height 12
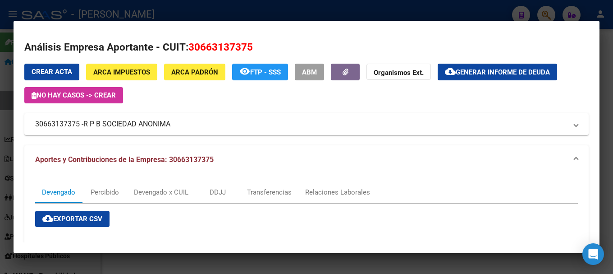
click at [8, 142] on div at bounding box center [306, 137] width 613 height 274
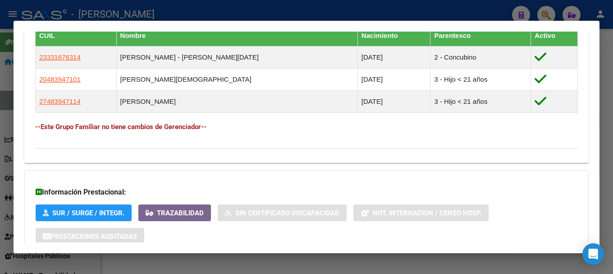
scroll to position [583, 0]
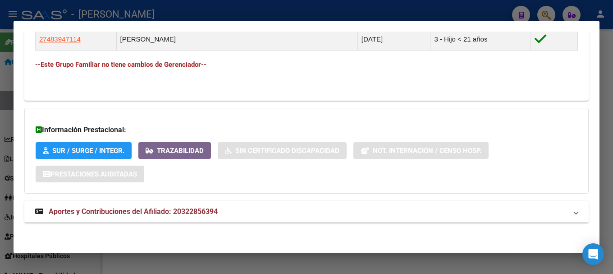
click at [307, 217] on mat-expansion-panel-header "Aportes y Contribuciones del Afiliado: 20322856394" at bounding box center [306, 212] width 565 height 22
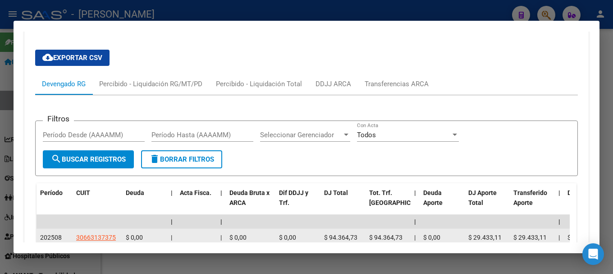
scroll to position [809, 0]
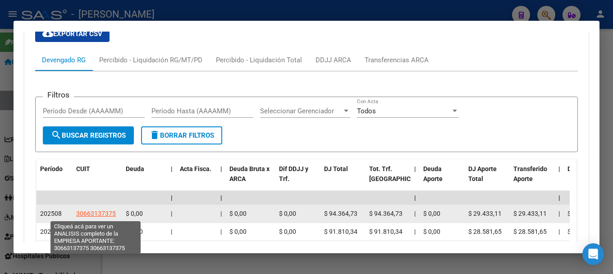
click at [91, 212] on span "30663137375" at bounding box center [96, 213] width 40 height 7
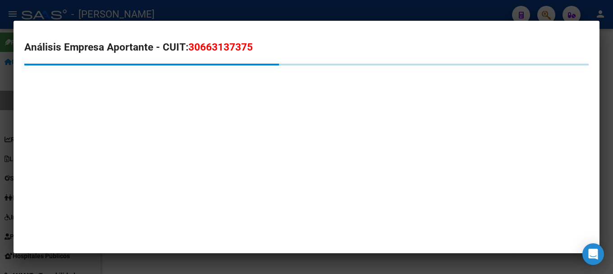
click at [216, 44] on span "30663137375" at bounding box center [220, 47] width 64 height 12
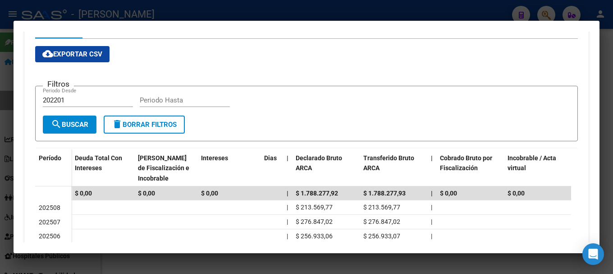
scroll to position [180, 0]
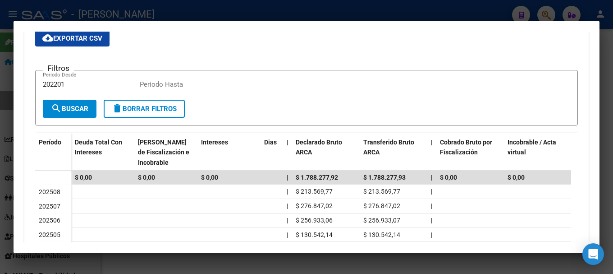
click at [0, 155] on div at bounding box center [306, 137] width 613 height 274
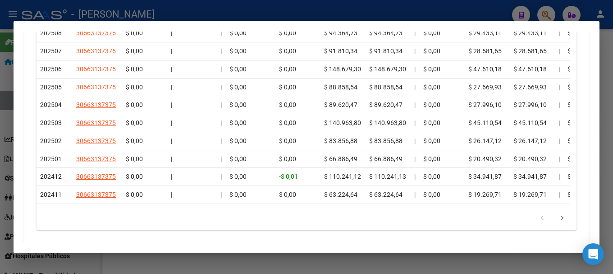
scroll to position [764, 0]
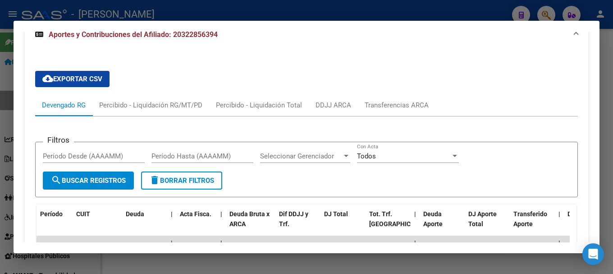
click at [0, 103] on div at bounding box center [306, 137] width 613 height 274
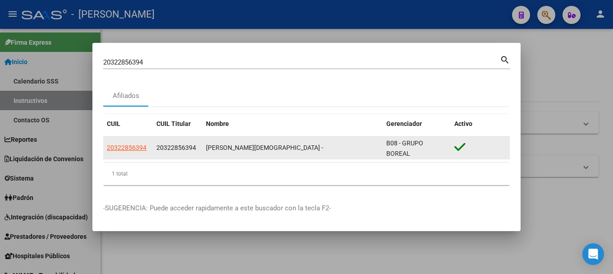
click at [134, 151] on app-link-go-to "20322856394" at bounding box center [127, 147] width 40 height 10
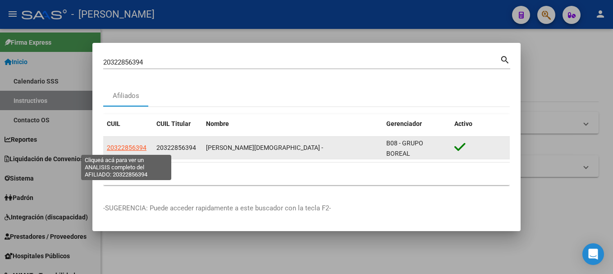
click at [134, 150] on span "20322856394" at bounding box center [127, 147] width 40 height 7
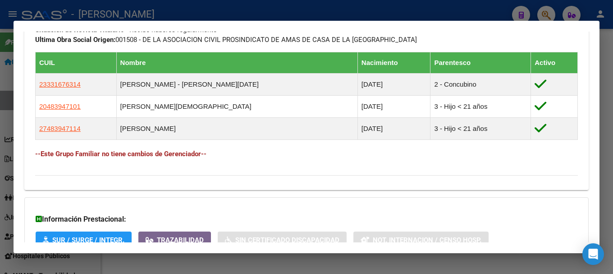
scroll to position [494, 0]
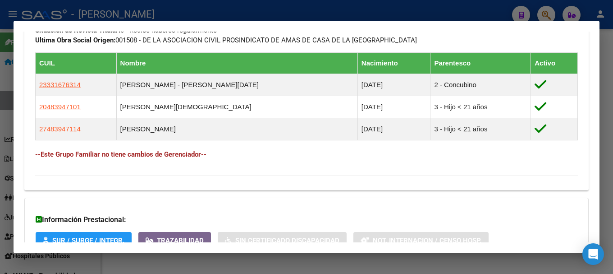
drag, startPoint x: 62, startPoint y: 86, endPoint x: 34, endPoint y: 88, distance: 28.5
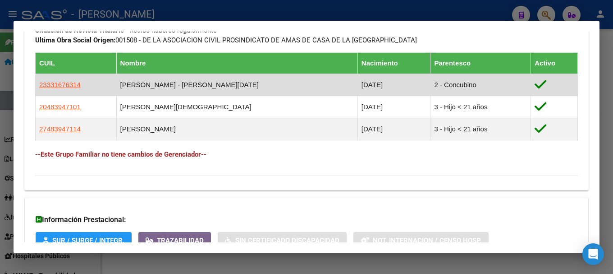
click at [117, 85] on td "23331676314" at bounding box center [76, 84] width 81 height 22
drag, startPoint x: 114, startPoint y: 85, endPoint x: 37, endPoint y: 88, distance: 76.7
click at [37, 88] on td "23331676314" at bounding box center [76, 84] width 81 height 22
click at [358, 84] on td "[DATE]" at bounding box center [394, 84] width 73 height 22
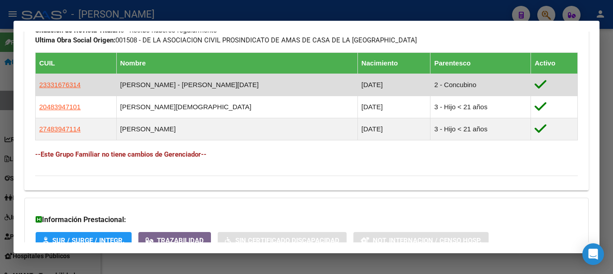
click at [358, 84] on td "[DATE]" at bounding box center [394, 84] width 73 height 22
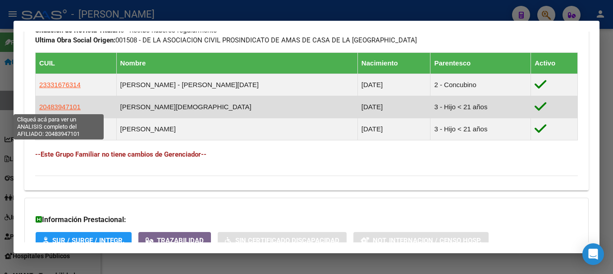
click at [51, 104] on span "20483947101" at bounding box center [59, 107] width 41 height 8
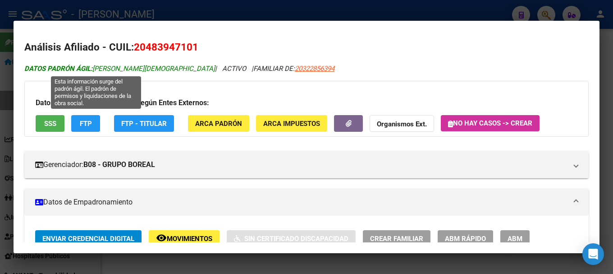
click at [97, 68] on span "DATOS PADRÓN ÁGIL: [PERSON_NAME][DEMOGRAPHIC_DATA]" at bounding box center [119, 68] width 191 height 8
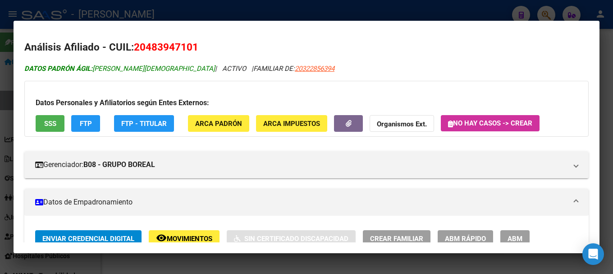
click at [97, 68] on span "DATOS PADRÓN ÁGIL: [PERSON_NAME][DEMOGRAPHIC_DATA]" at bounding box center [119, 68] width 191 height 8
drag, startPoint x: 96, startPoint y: 67, endPoint x: 166, endPoint y: 67, distance: 70.3
click at [166, 67] on span "DATOS PADRÓN ÁGIL: [PERSON_NAME][DEMOGRAPHIC_DATA]" at bounding box center [119, 68] width 191 height 8
drag, startPoint x: 147, startPoint y: 47, endPoint x: 193, endPoint y: 51, distance: 45.7
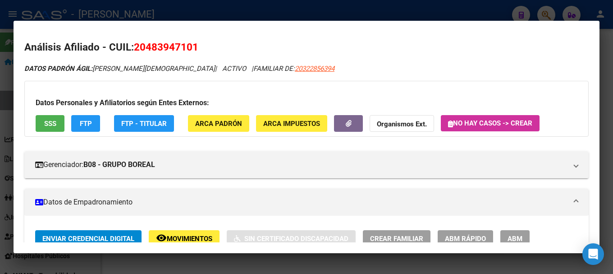
click at [193, 51] on span "20483947101" at bounding box center [166, 47] width 64 height 12
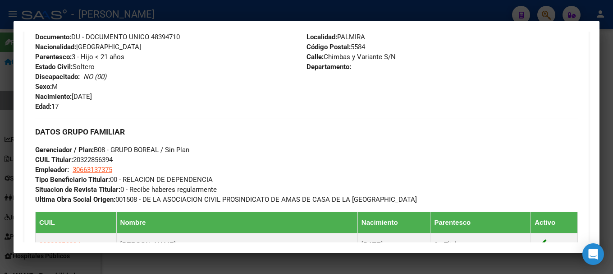
scroll to position [361, 0]
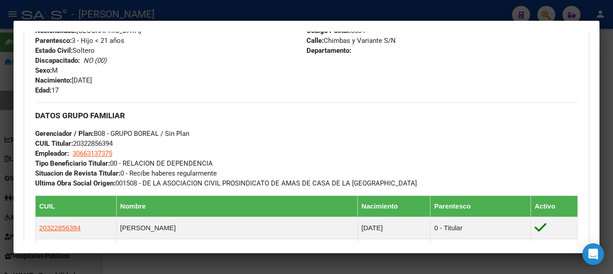
drag, startPoint x: 73, startPoint y: 80, endPoint x: 110, endPoint y: 80, distance: 37.4
click at [110, 80] on div "Apellido: [PERSON_NAME][DEMOGRAPHIC_DATA] CUIL: 20483947101 Documento: DU - DOC…" at bounding box center [170, 45] width 271 height 99
drag, startPoint x: 96, startPoint y: 79, endPoint x: 107, endPoint y: 79, distance: 10.8
click at [92, 79] on span "Nacimiento: [DEMOGRAPHIC_DATA]" at bounding box center [63, 80] width 57 height 8
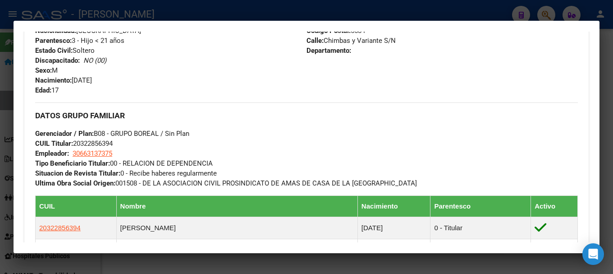
drag, startPoint x: 109, startPoint y: 80, endPoint x: 75, endPoint y: 81, distance: 34.3
click at [75, 81] on span "Nacimiento: [DEMOGRAPHIC_DATA]" at bounding box center [63, 80] width 57 height 8
click at [0, 135] on div at bounding box center [306, 137] width 613 height 274
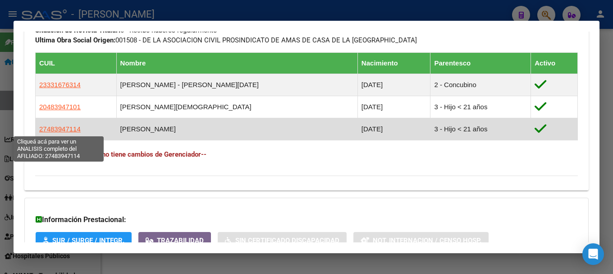
click at [69, 128] on span "27483947114" at bounding box center [59, 129] width 41 height 8
type textarea "27483947114"
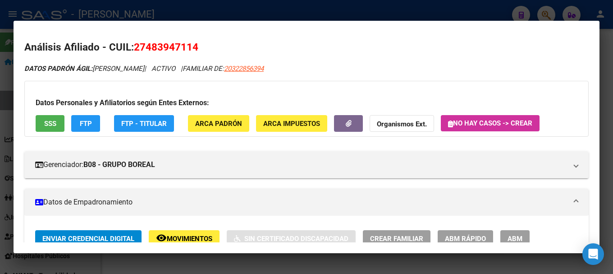
drag, startPoint x: 147, startPoint y: 48, endPoint x: 193, endPoint y: 48, distance: 45.5
click at [193, 48] on span "27483947114" at bounding box center [166, 47] width 64 height 12
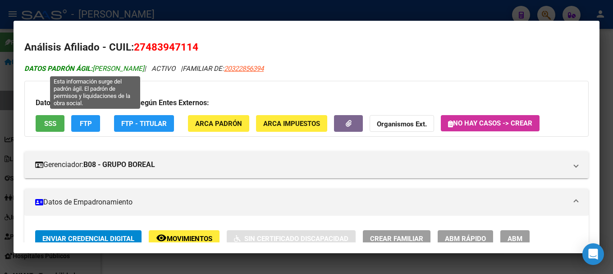
drag, startPoint x: 96, startPoint y: 68, endPoint x: 165, endPoint y: 69, distance: 68.1
click at [144, 69] on span "DATOS PADRÓN ÁGIL: [PERSON_NAME]" at bounding box center [84, 68] width 120 height 8
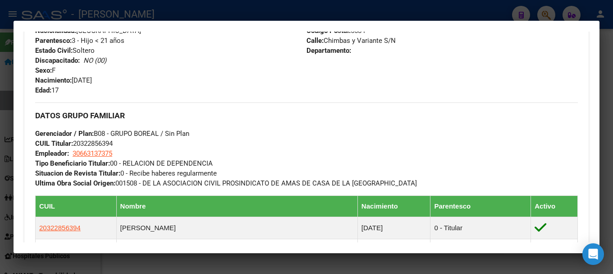
drag, startPoint x: 74, startPoint y: 81, endPoint x: 116, endPoint y: 76, distance: 42.2
click at [116, 76] on div "Apellido: [PERSON_NAME] CUIL: 27483947114 Documento: DU - DOCUMENTO UNICO 48394…" at bounding box center [170, 45] width 271 height 99
click at [262, 6] on div at bounding box center [306, 137] width 613 height 274
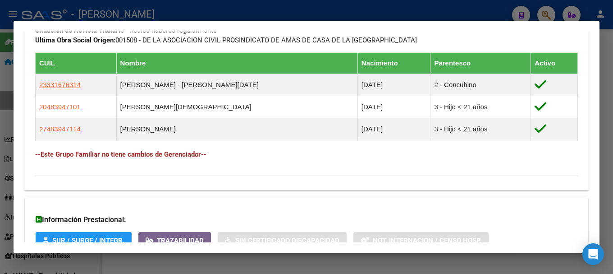
click at [229, 10] on div at bounding box center [306, 137] width 613 height 274
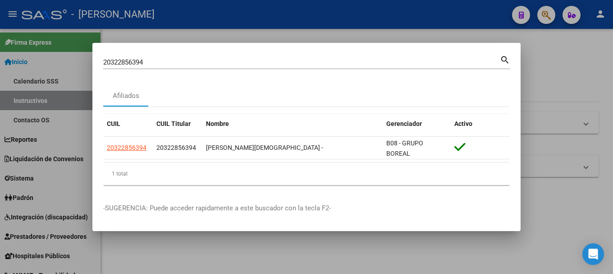
click at [169, 61] on input "20322856394" at bounding box center [301, 62] width 397 height 8
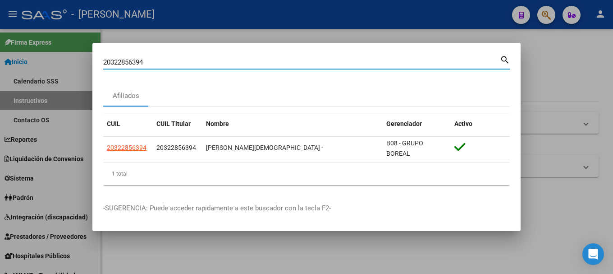
click at [169, 61] on input "20322856394" at bounding box center [301, 62] width 397 height 8
paste input "3114472"
type input "20323114472"
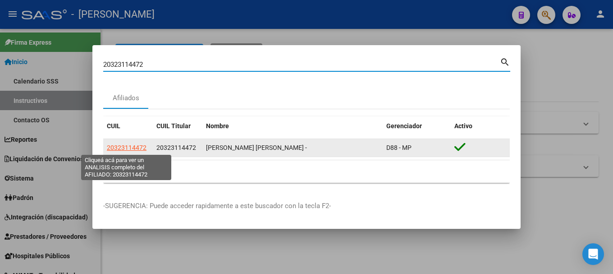
click at [122, 147] on span "20323114472" at bounding box center [127, 147] width 40 height 7
type textarea "20323114472"
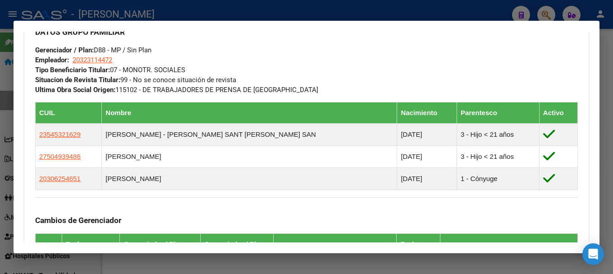
scroll to position [431, 0]
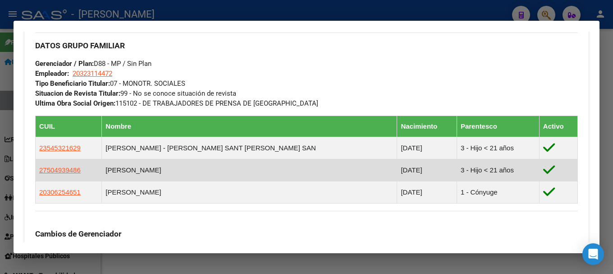
drag, startPoint x: 394, startPoint y: 178, endPoint x: 338, endPoint y: 171, distance: 56.8
click at [397, 171] on td "[DATE]" at bounding box center [427, 170] width 60 height 22
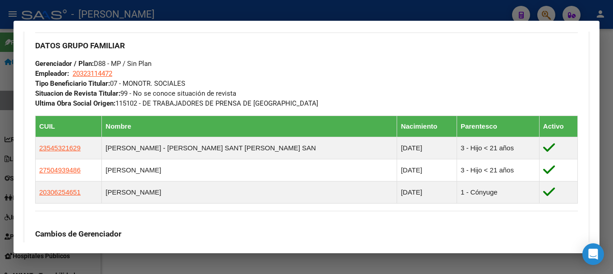
click at [247, 8] on div at bounding box center [306, 137] width 613 height 274
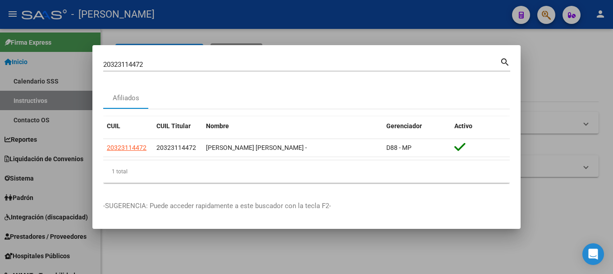
click at [214, 63] on input "20323114472" at bounding box center [301, 64] width 397 height 8
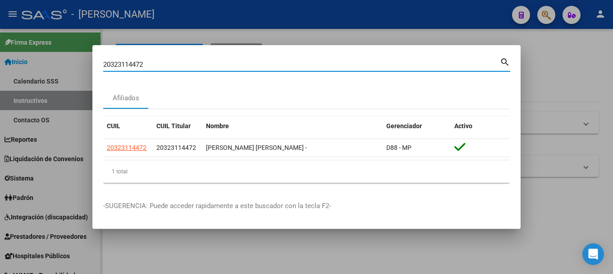
click at [214, 63] on input "20323114472" at bounding box center [301, 64] width 397 height 8
paste input "81161"
type input "20323181161"
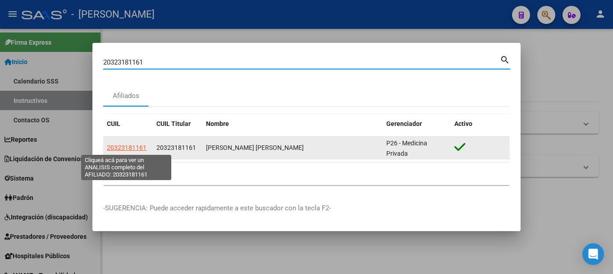
click at [123, 147] on span "20323181161" at bounding box center [127, 147] width 40 height 7
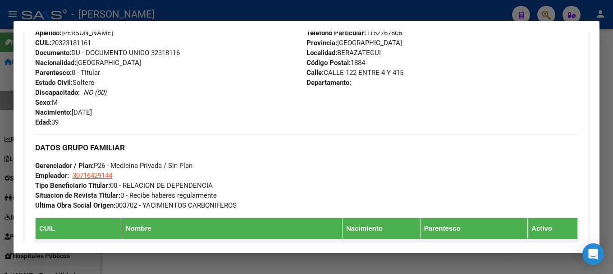
scroll to position [316, 0]
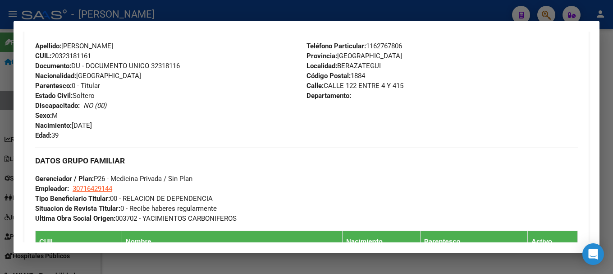
click at [157, 65] on span "Documento: DU - DOCUMENTO UNICO 32318116" at bounding box center [107, 66] width 145 height 8
drag, startPoint x: 131, startPoint y: 46, endPoint x: 168, endPoint y: 46, distance: 37.4
click at [168, 46] on div "Apellido: [PERSON_NAME]: 20323181161 Documento: DU - DOCUMENTO UNICO 32318116 N…" at bounding box center [170, 90] width 271 height 99
drag, startPoint x: 126, startPoint y: 46, endPoint x: 66, endPoint y: 51, distance: 60.6
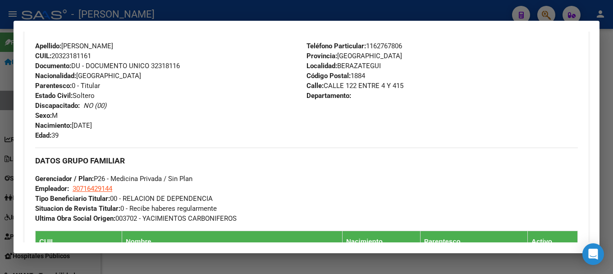
click at [66, 51] on div "Apellido: [PERSON_NAME]: 20323181161 Documento: DU - DOCUMENTO UNICO 32318116 N…" at bounding box center [170, 90] width 271 height 99
drag, startPoint x: 75, startPoint y: 123, endPoint x: 122, endPoint y: 122, distance: 46.9
click at [122, 122] on div "Apellido: [PERSON_NAME]: 20323181161 Documento: DU - DOCUMENTO UNICO 32318116 N…" at bounding box center [170, 90] width 271 height 99
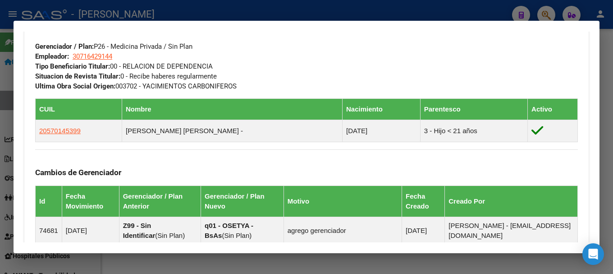
scroll to position [361, 0]
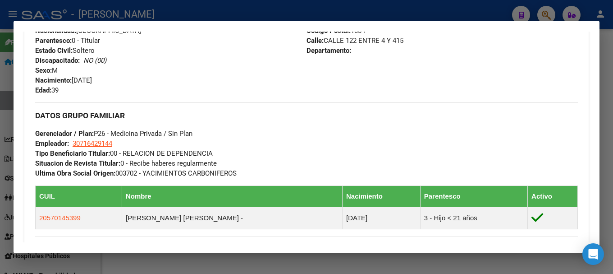
drag, startPoint x: 323, startPoint y: 39, endPoint x: 402, endPoint y: 42, distance: 78.5
click at [402, 42] on div "Teléfono Particular: [PHONE_NUMBER] Provincia: [GEOGRAPHIC_DATA] Localidad: [GE…" at bounding box center [442, 45] width 271 height 99
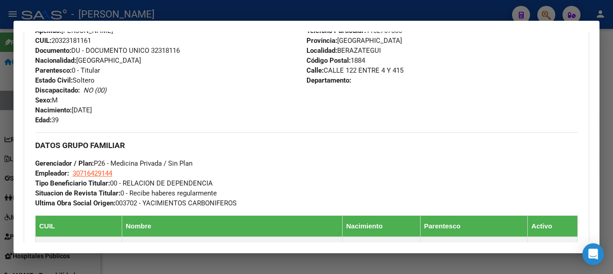
scroll to position [316, 0]
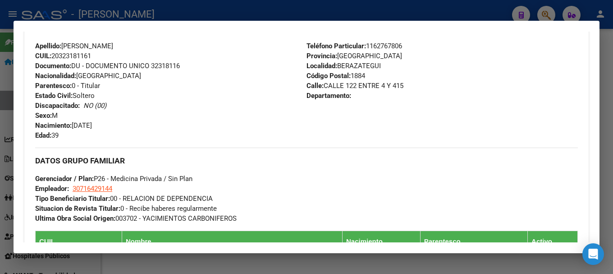
click at [399, 50] on div "Teléfono Particular: [PHONE_NUMBER] Provincia: [GEOGRAPHIC_DATA] Localidad: [GE…" at bounding box center [442, 90] width 271 height 99
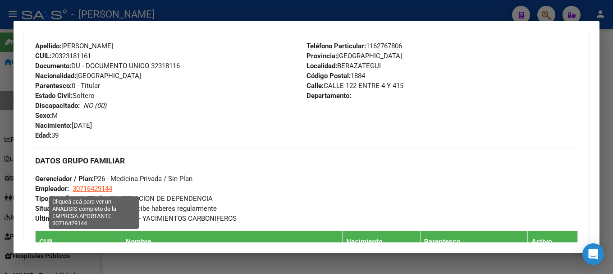
click at [93, 188] on span "30716429144" at bounding box center [93, 188] width 40 height 8
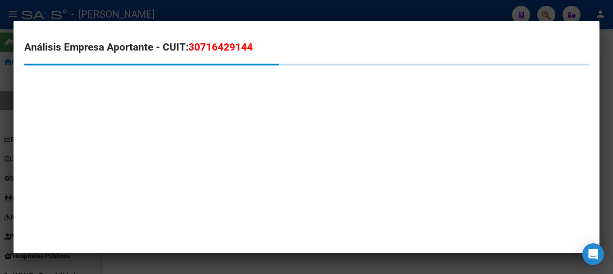
click at [225, 45] on span "30716429144" at bounding box center [220, 47] width 64 height 12
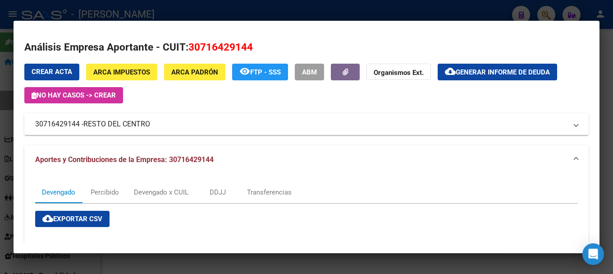
drag, startPoint x: 84, startPoint y: 124, endPoint x: 149, endPoint y: 128, distance: 64.6
click at [149, 128] on mat-panel-title "30716429144 - RESTO DEL CENTRO" at bounding box center [301, 124] width 532 height 11
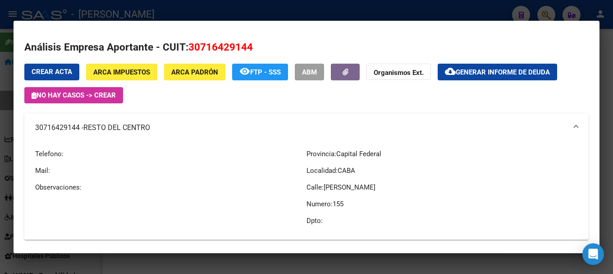
scroll to position [135, 0]
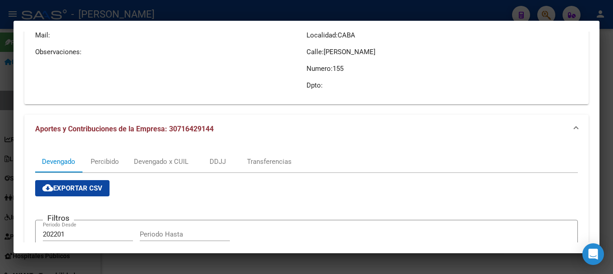
click at [0, 112] on div at bounding box center [306, 137] width 613 height 274
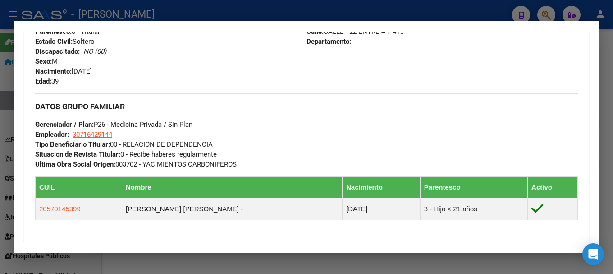
scroll to position [496, 0]
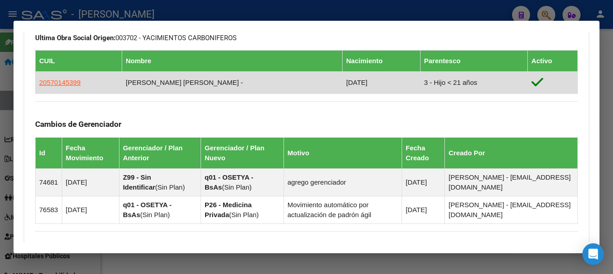
click at [70, 74] on td "20570145399" at bounding box center [79, 82] width 87 height 22
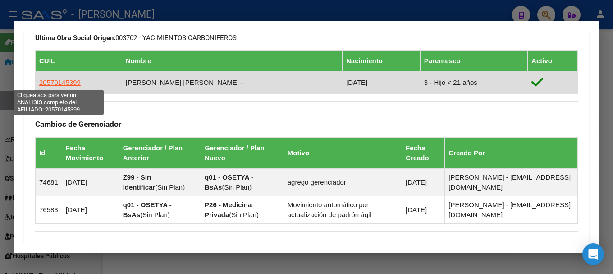
click at [59, 81] on span "20570145399" at bounding box center [59, 82] width 41 height 8
type textarea "20570145399"
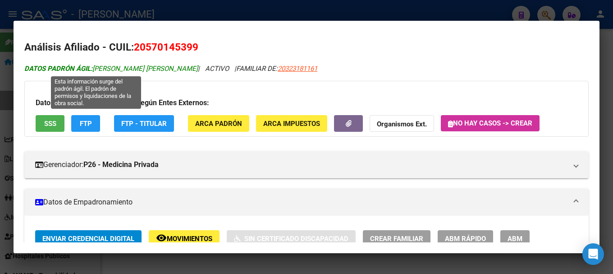
drag, startPoint x: 96, startPoint y: 67, endPoint x: 165, endPoint y: 65, distance: 69.0
click at [165, 65] on span "DATOS PADRÓN ÁGIL: [PERSON_NAME] [PERSON_NAME]" at bounding box center [111, 68] width 174 height 8
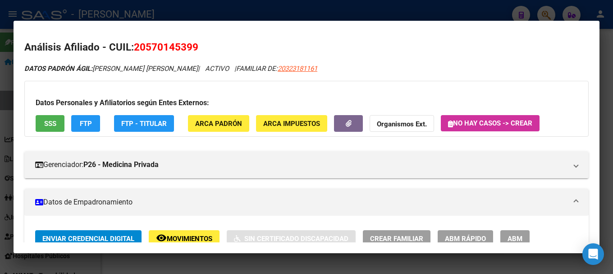
drag, startPoint x: 147, startPoint y: 45, endPoint x: 191, endPoint y: 45, distance: 44.6
click at [191, 45] on span "20570145399" at bounding box center [166, 47] width 64 height 12
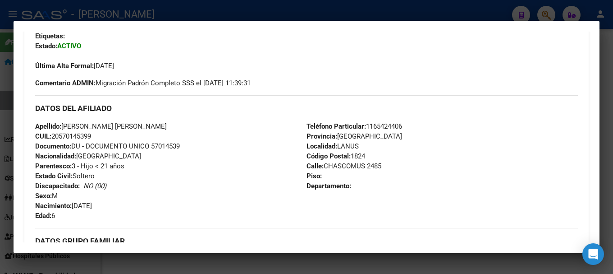
scroll to position [271, 0]
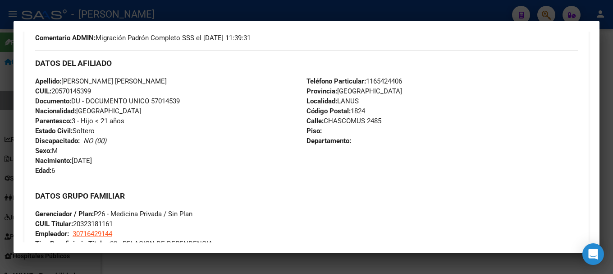
drag, startPoint x: 74, startPoint y: 160, endPoint x: 115, endPoint y: 165, distance: 40.9
click at [115, 165] on div "Apellido: [PERSON_NAME] [PERSON_NAME] CUIL: 20570145399 Documento: DU - DOCUMEN…" at bounding box center [170, 125] width 271 height 99
